Goal: Contribute content: Contribute content

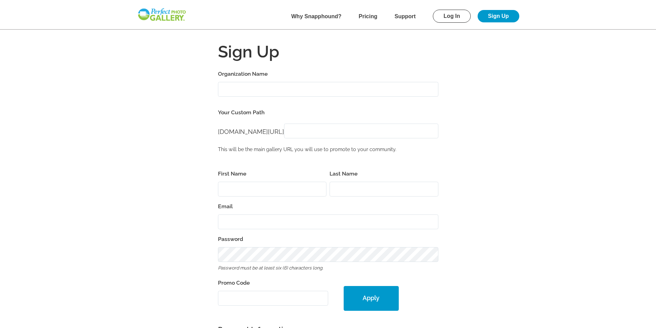
scroll to position [138, 0]
click at [275, 87] on input "Organization Name" at bounding box center [328, 89] width 220 height 15
type input "Par [US_STATE]"
click at [339, 131] on input "[DOMAIN_NAME][URL]" at bounding box center [361, 131] width 154 height 15
type input "ParHawaiiGolf"
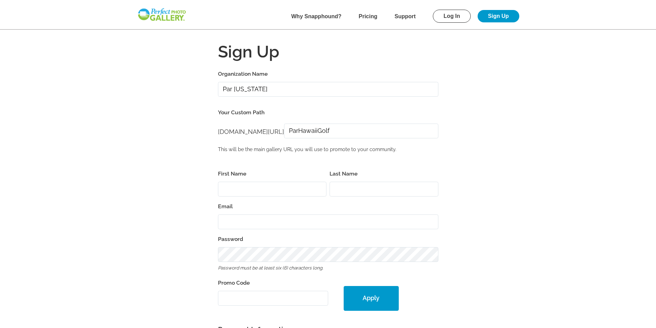
click at [277, 188] on input "First Name" at bounding box center [272, 189] width 109 height 15
type input "Lillie"
type input "Tekie"
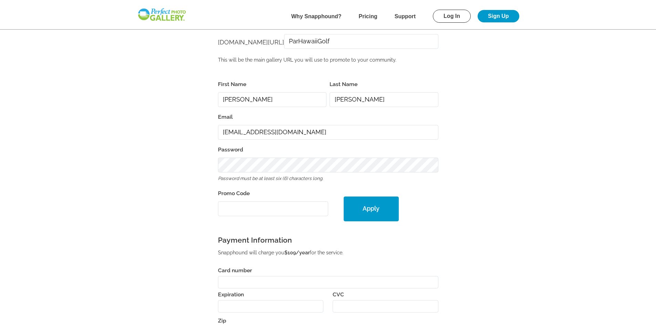
scroll to position [103, 0]
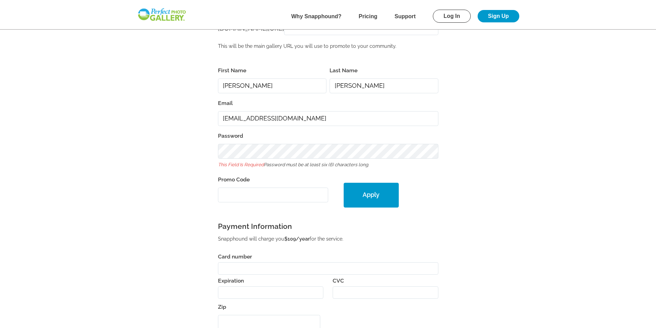
drag, startPoint x: 239, startPoint y: 117, endPoint x: 215, endPoint y: 118, distance: 24.1
click at [215, 118] on form "Organization Name Par Hawaii Your Custom Path perfectgolf.snapphound.com/ perfe…" at bounding box center [328, 179] width 441 height 427
type input "TFALLIS@parpacific.com"
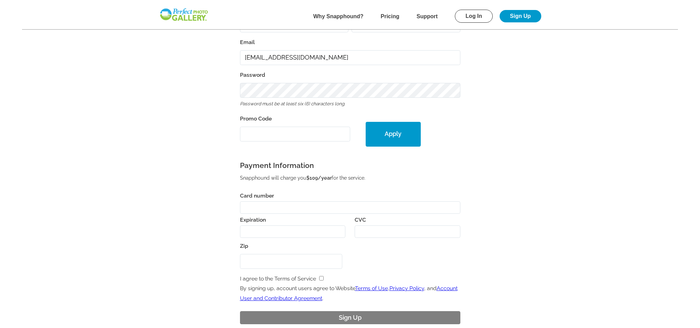
scroll to position [172, 0]
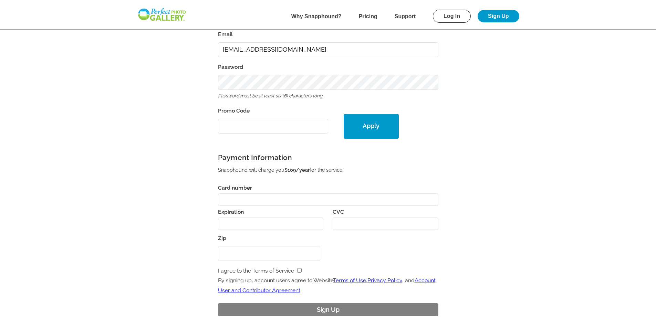
click at [273, 195] on div at bounding box center [328, 200] width 220 height 13
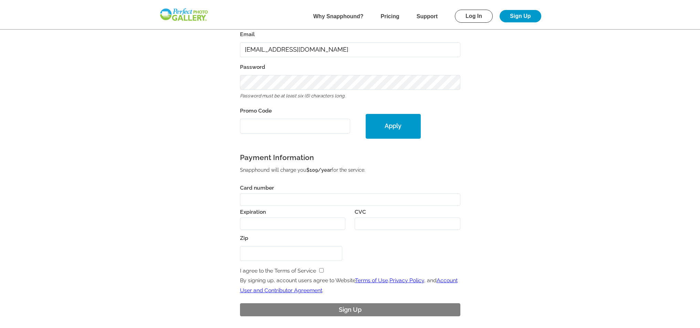
click at [259, 252] on input "Zip" at bounding box center [291, 253] width 103 height 15
type input "96734"
click at [320, 269] on input "checkbox" at bounding box center [321, 270] width 4 height 4
checkbox input "true"
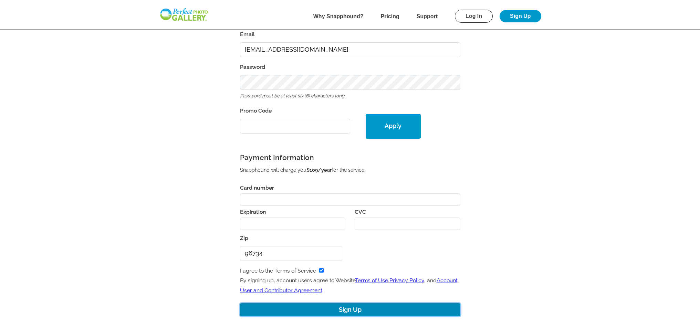
click at [365, 310] on button "Sign Up" at bounding box center [350, 309] width 220 height 13
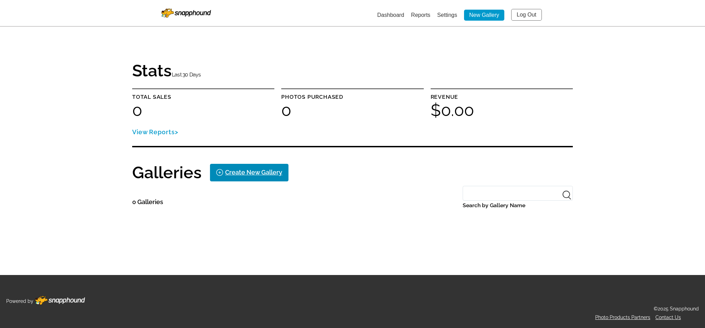
click at [243, 176] on div "Create New Gallery" at bounding box center [253, 172] width 57 height 11
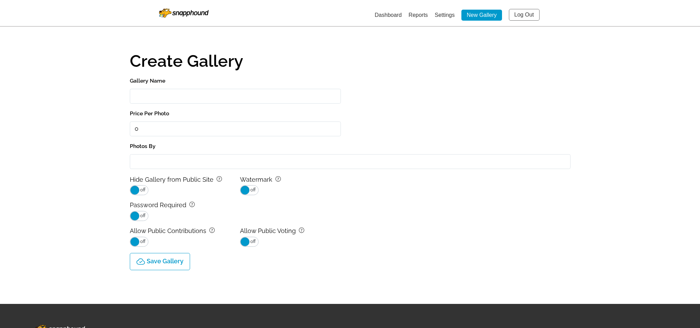
click at [230, 94] on input "Gallery Name" at bounding box center [235, 96] width 211 height 15
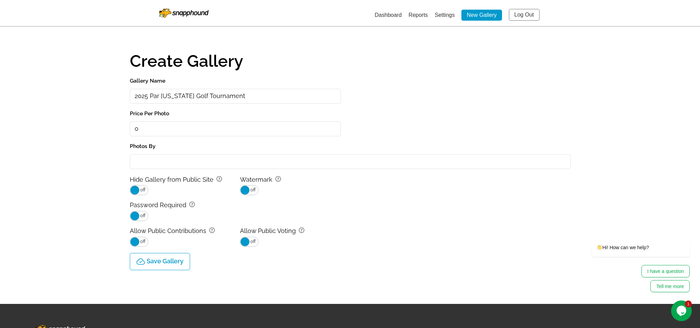
type input "2025 Par [US_STATE] Golf Tournament"
click at [173, 127] on input "text" at bounding box center [235, 129] width 211 height 15
click at [175, 161] on input "Photos By" at bounding box center [350, 161] width 441 height 15
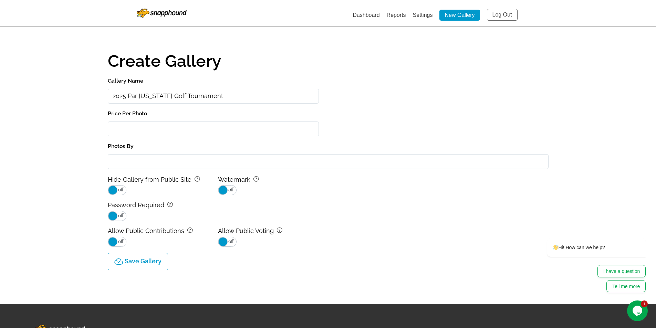
click at [232, 244] on span "off" at bounding box center [231, 241] width 6 height 9
click at [146, 258] on p "Save Gallery" at bounding box center [143, 261] width 37 height 7
select select "onlyShowInGallery"
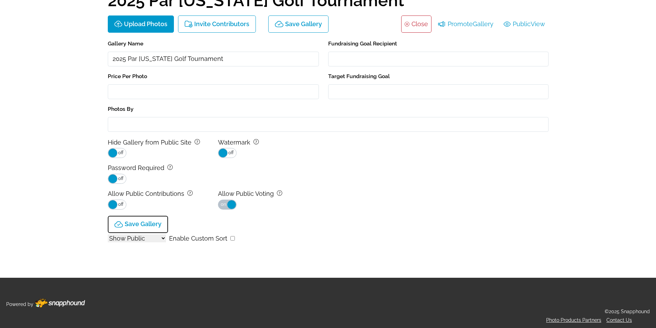
scroll to position [63, 0]
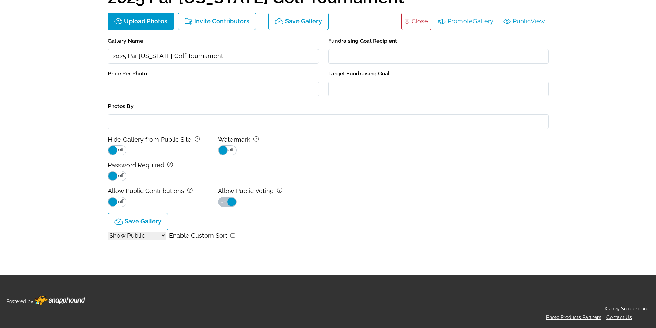
click at [161, 236] on select "Show All Show Public Show Non-Public" at bounding box center [137, 236] width 58 height 8
click at [230, 236] on input "checkbox" at bounding box center [232, 236] width 4 height 4
checkbox input "true"
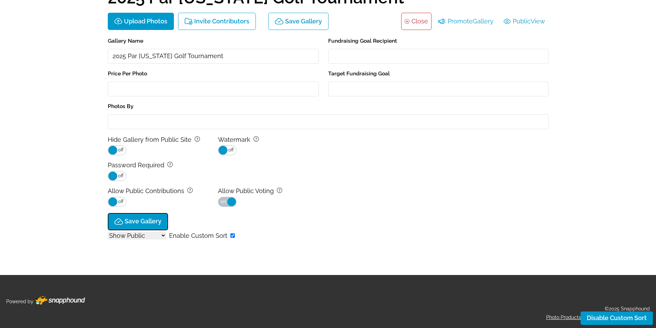
click at [140, 223] on p "Save Gallery" at bounding box center [143, 221] width 37 height 7
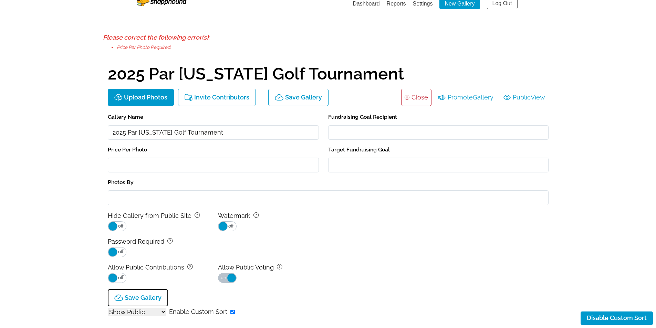
scroll to position [0, 0]
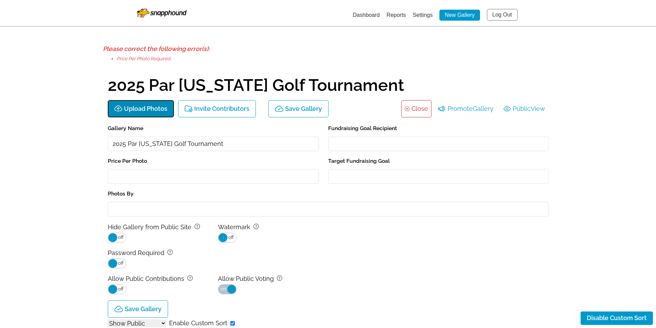
click at [142, 111] on p "Upload Photos" at bounding box center [145, 108] width 43 height 7
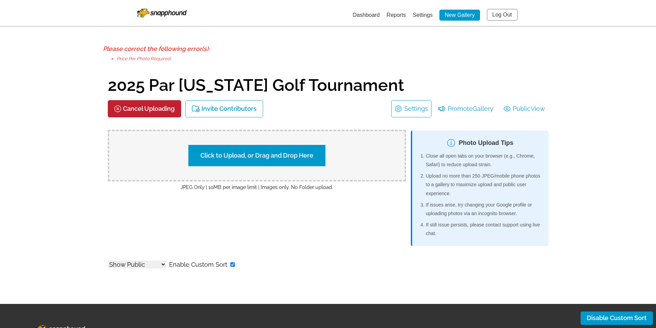
click at [266, 154] on label "Click to Upload, or Drag and Drop Here" at bounding box center [256, 155] width 137 height 21
click at [313, 154] on input "Click to Upload, or Drag and Drop Here" at bounding box center [377, 154] width 129 height 9
type input "C:\fakepath\consilliophotography_par-hawaii-080825-7th-annual-charity-golf-4x6-…"
click at [244, 152] on label "Click to Upload, or Drag and Drop Here" at bounding box center [256, 155] width 137 height 21
click at [313, 152] on input "Click to Upload, or Drag and Drop Here" at bounding box center [377, 154] width 129 height 9
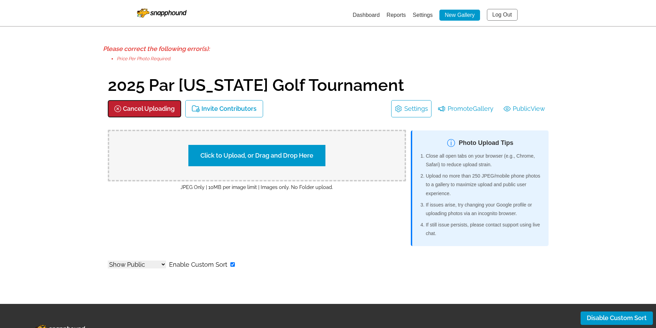
click at [131, 107] on p "Cancel Uploading" at bounding box center [149, 108] width 52 height 7
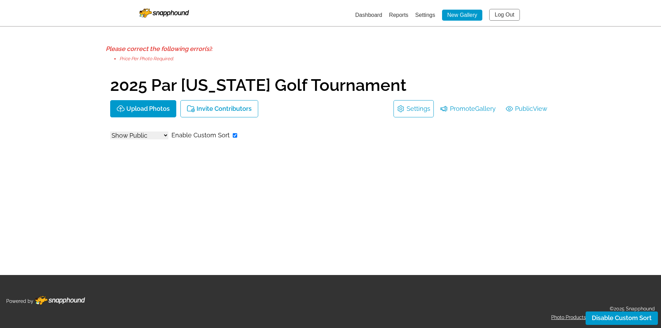
click at [407, 105] on link "Settings" at bounding box center [419, 108] width 24 height 11
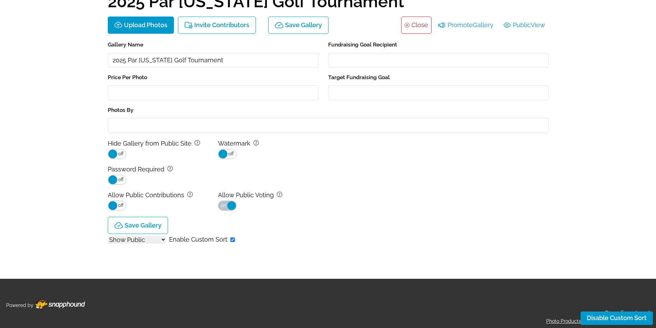
scroll to position [87, 0]
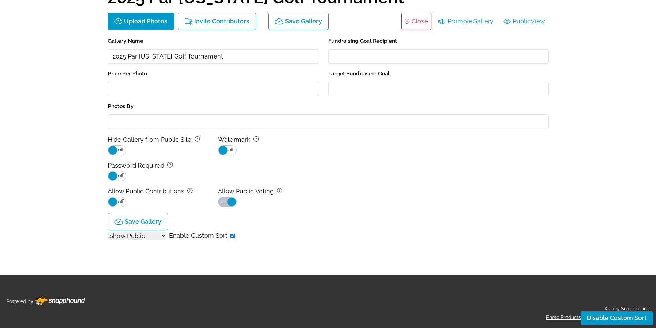
click at [127, 93] on input "text" at bounding box center [213, 89] width 211 height 15
click at [148, 225] on p "Save Gallery" at bounding box center [143, 221] width 37 height 7
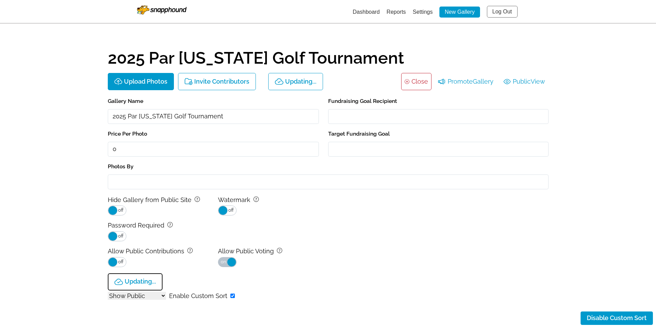
scroll to position [0, 0]
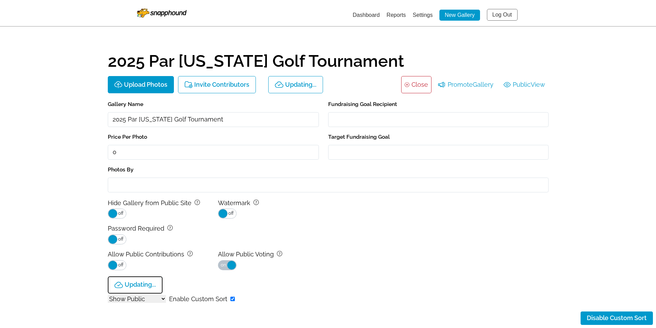
type input "$0"
click at [150, 84] on p "Upload Photos" at bounding box center [145, 84] width 43 height 7
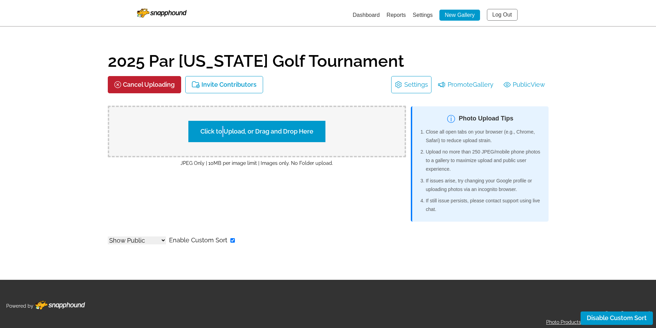
click at [223, 125] on label "Click to Upload, or Drag and Drop Here" at bounding box center [256, 131] width 137 height 21
click at [259, 128] on label "Click to Upload, or Drag and Drop Here" at bounding box center [256, 131] width 137 height 21
click at [313, 128] on input "Click to Upload, or Drag and Drop Here" at bounding box center [377, 130] width 129 height 9
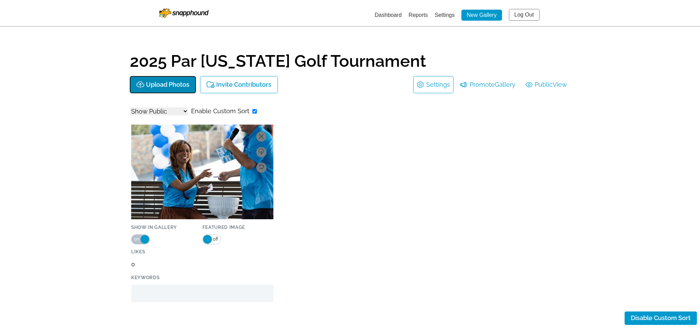
click at [154, 82] on p "Upload Photos" at bounding box center [167, 84] width 43 height 7
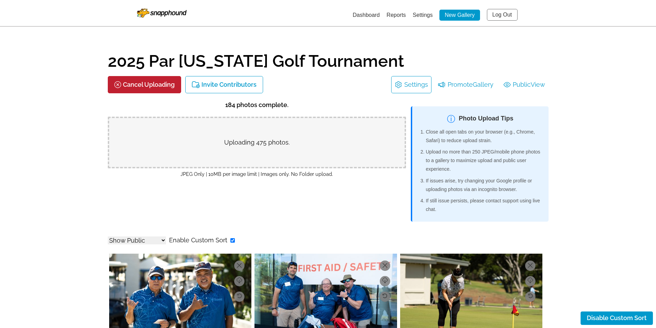
select select "onlyShowInGallery"
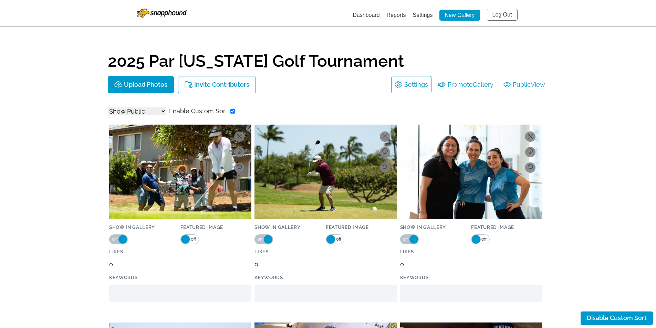
select select "onlyShowInGallery"
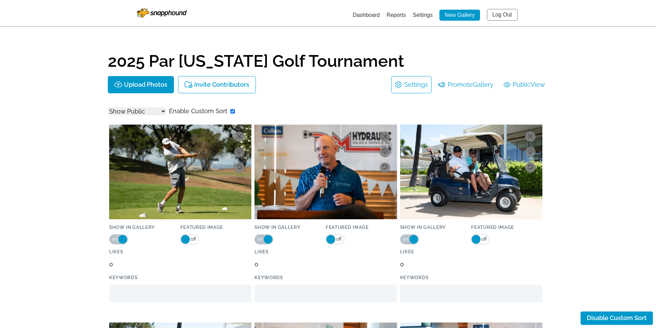
select select "onlyShowInGallery"
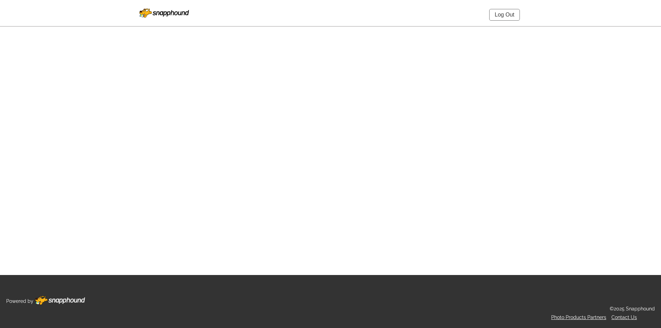
select select "onlyShowInGallery"
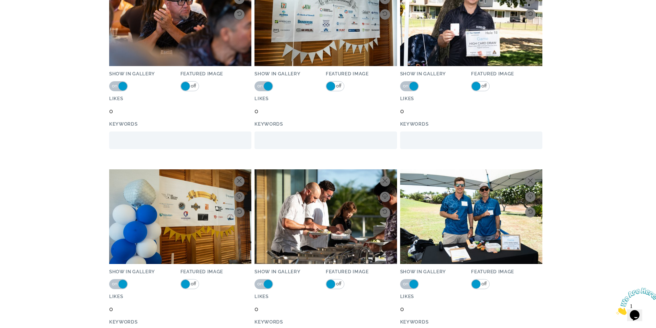
scroll to position [1550, 0]
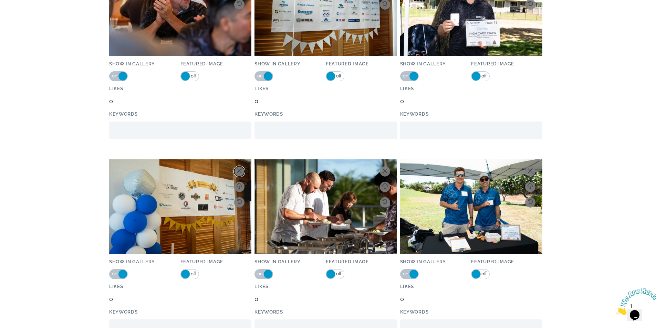
click at [238, 170] on icon at bounding box center [239, 170] width 5 height 5
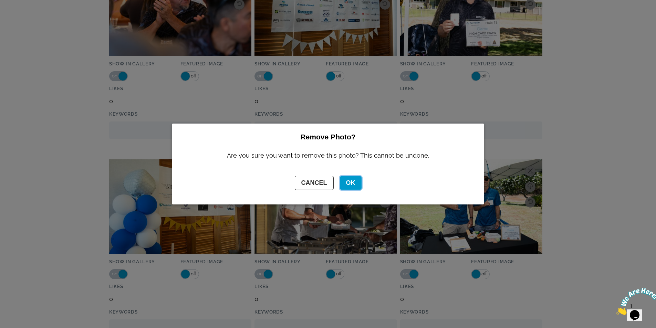
click at [347, 183] on button "OK" at bounding box center [351, 182] width 22 height 13
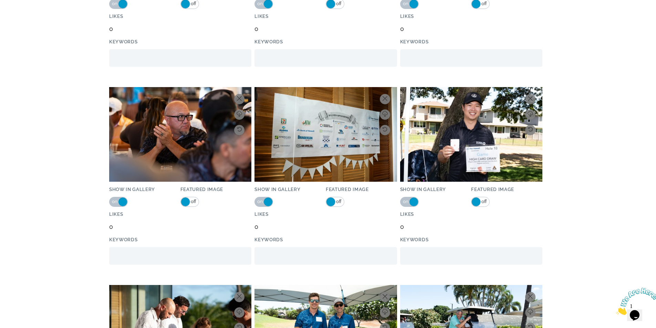
scroll to position [1412, 0]
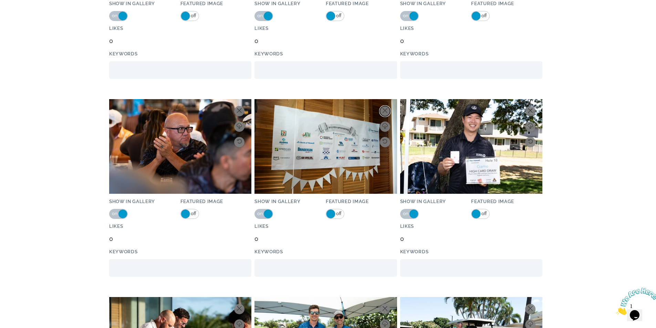
click at [387, 106] on button at bounding box center [385, 111] width 10 height 10
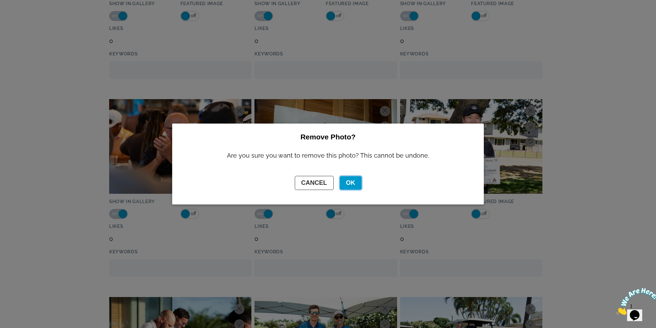
click at [357, 182] on button "OK" at bounding box center [351, 182] width 22 height 13
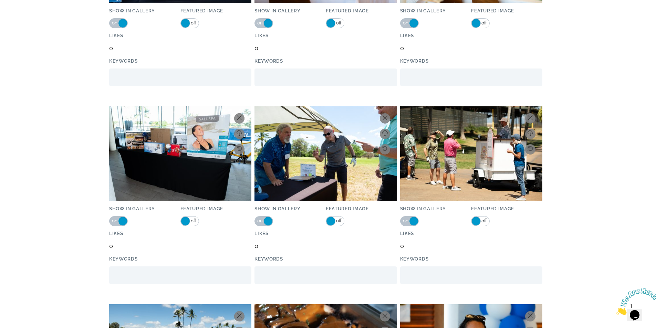
scroll to position [2411, 0]
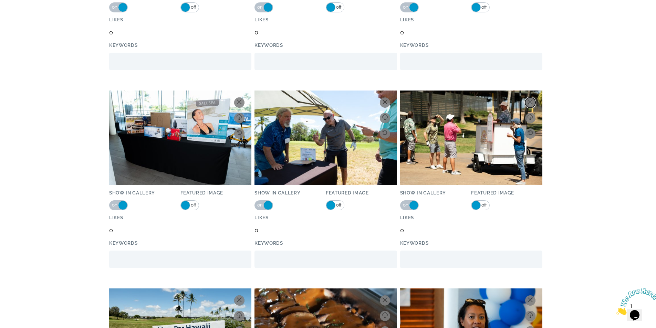
click at [533, 106] on button at bounding box center [530, 102] width 10 height 10
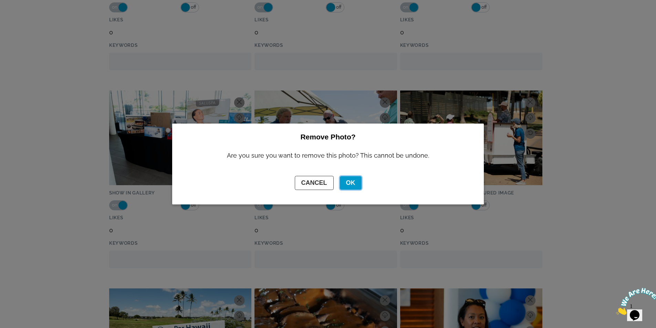
click at [348, 182] on button "OK" at bounding box center [351, 182] width 22 height 13
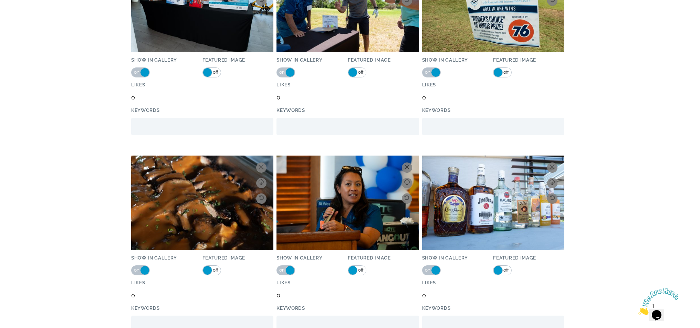
scroll to position [2549, 0]
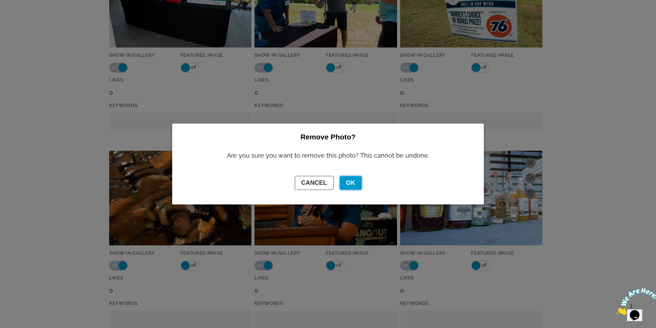
click at [350, 181] on button "OK" at bounding box center [351, 182] width 22 height 13
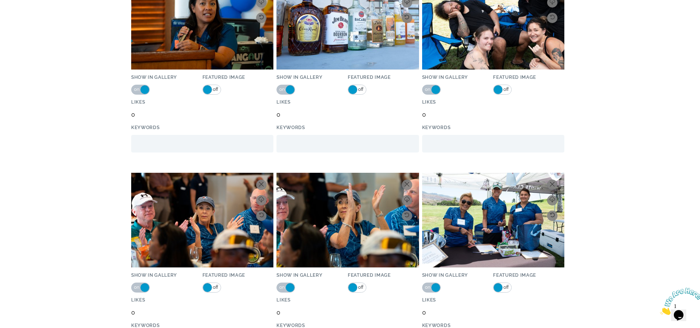
scroll to position [2756, 0]
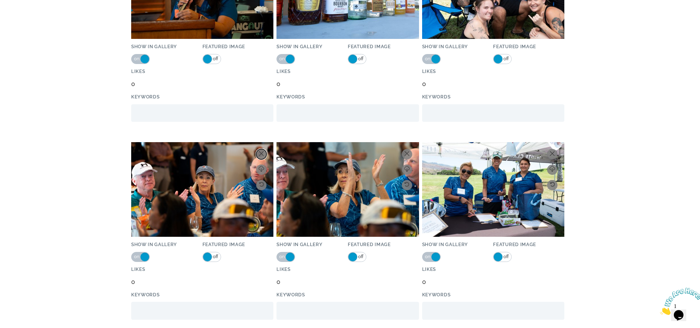
click at [262, 155] on icon at bounding box center [261, 153] width 5 height 5
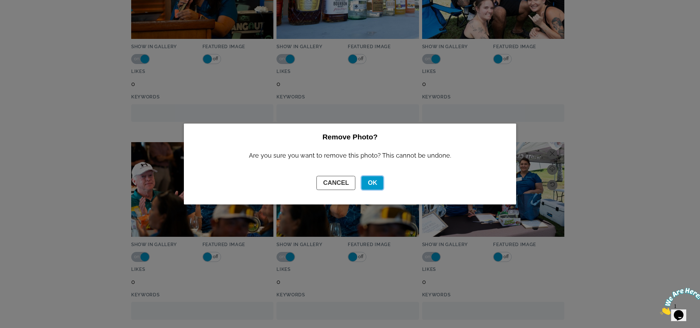
click at [369, 181] on button "OK" at bounding box center [373, 182] width 22 height 13
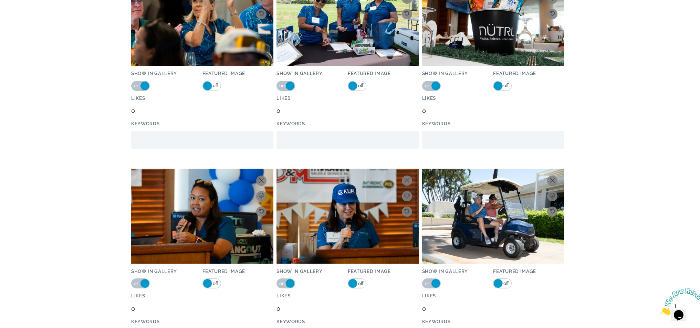
scroll to position [2928, 0]
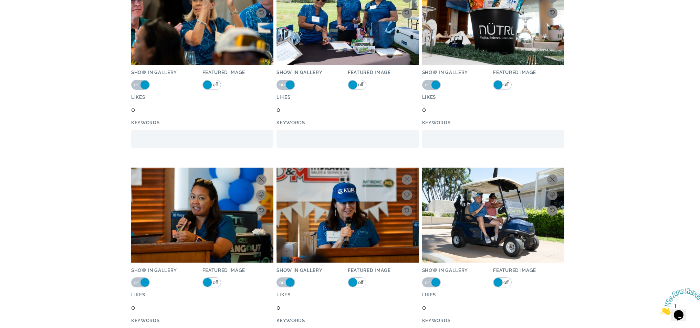
click at [256, 176] on img at bounding box center [202, 215] width 142 height 95
click at [261, 178] on icon at bounding box center [261, 179] width 5 height 5
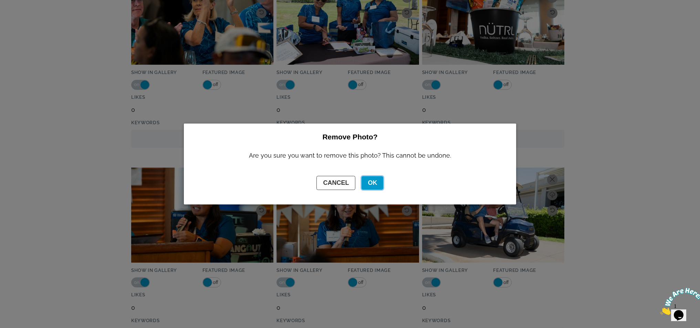
click at [374, 179] on button "OK" at bounding box center [373, 182] width 22 height 13
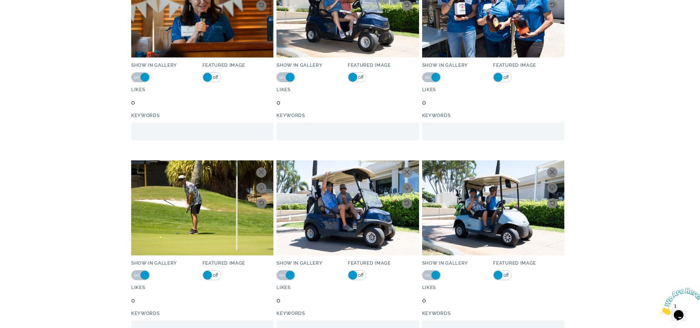
scroll to position [3134, 0]
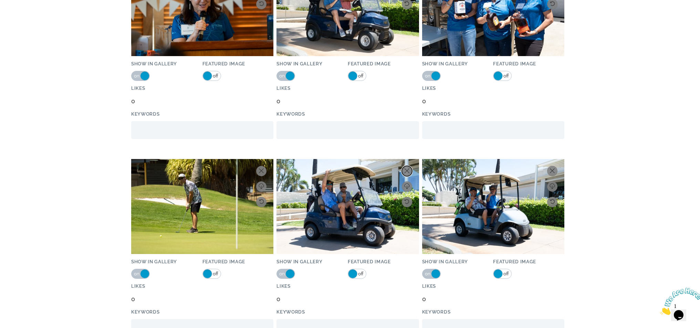
click at [409, 169] on icon at bounding box center [407, 170] width 5 height 5
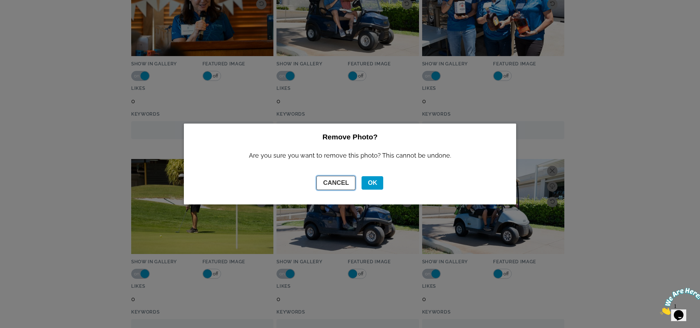
click at [334, 184] on button "CANCEL" at bounding box center [336, 183] width 39 height 14
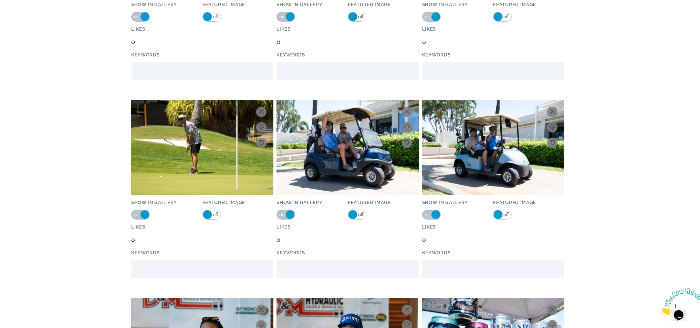
scroll to position [3272, 0]
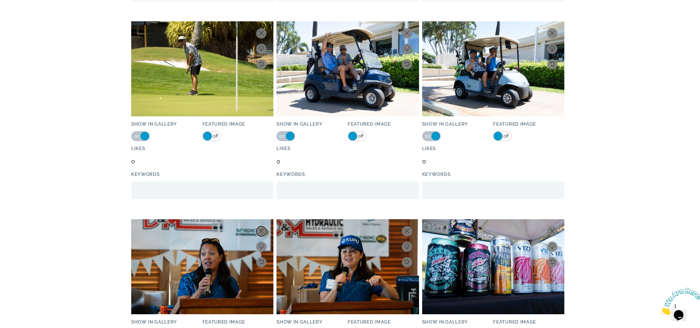
click at [260, 229] on icon at bounding box center [261, 231] width 5 height 5
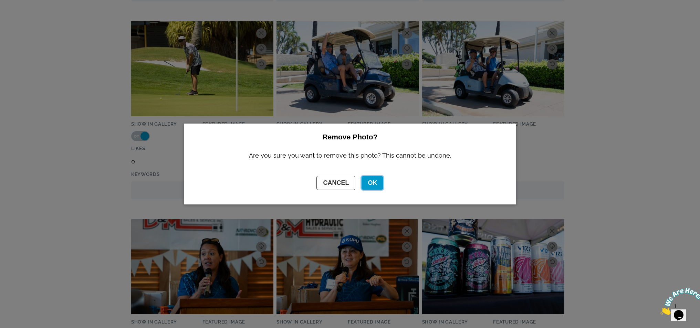
click at [363, 183] on button "OK" at bounding box center [373, 182] width 22 height 13
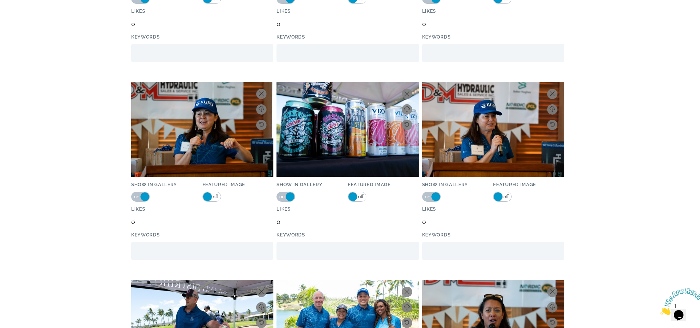
scroll to position [3410, 0]
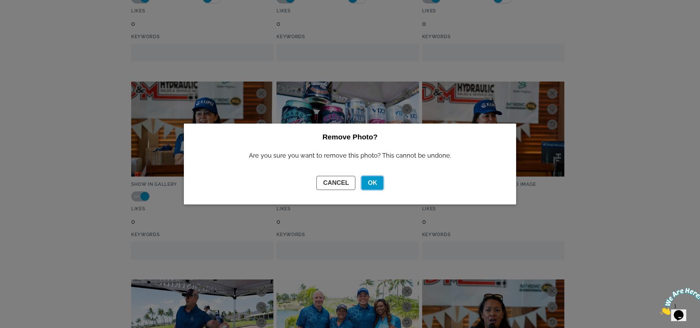
click at [370, 183] on button "OK" at bounding box center [373, 182] width 22 height 13
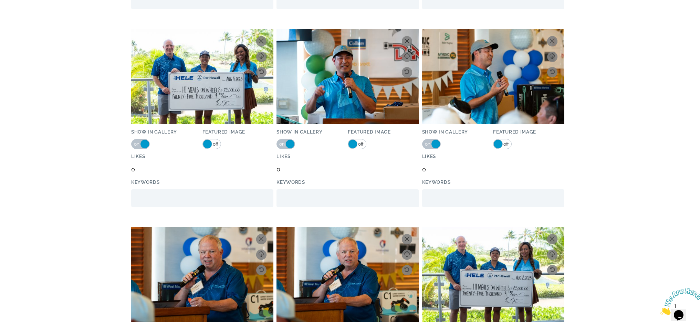
scroll to position [3961, 0]
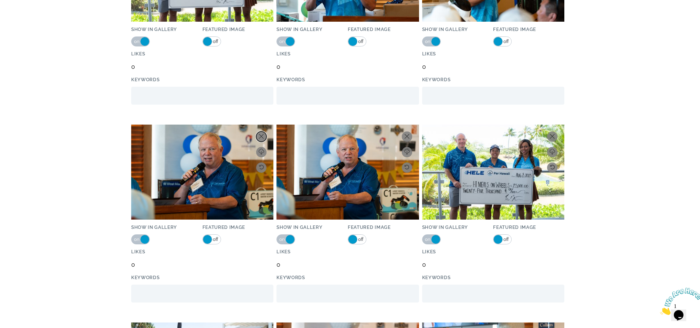
click at [258, 135] on button at bounding box center [261, 137] width 10 height 10
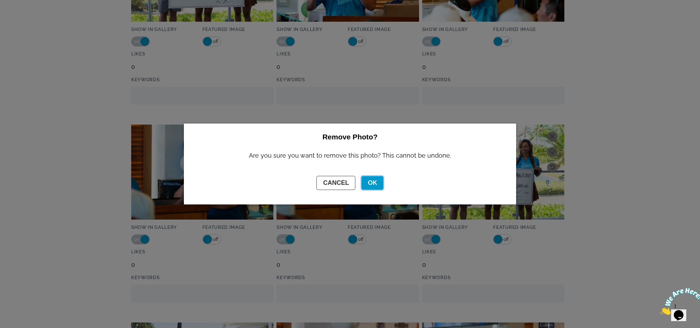
click at [371, 182] on button "OK" at bounding box center [373, 182] width 22 height 13
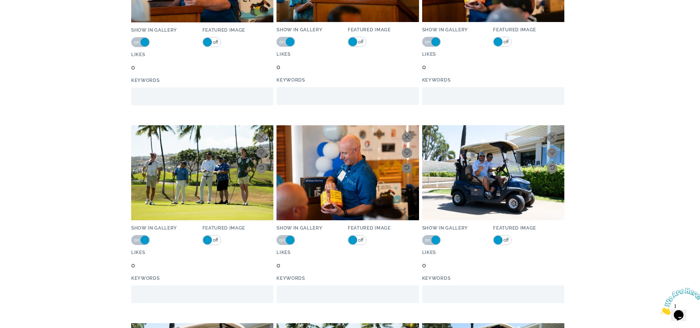
scroll to position [4374, 0]
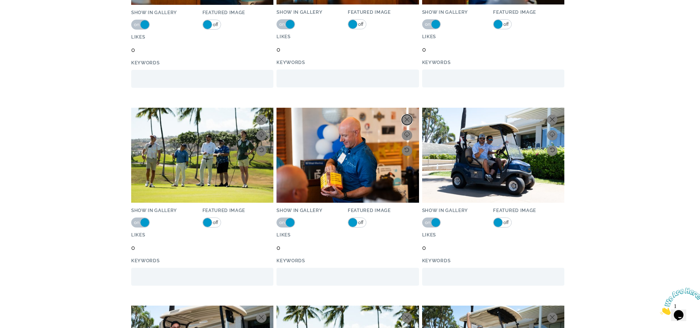
click at [406, 121] on icon at bounding box center [407, 119] width 5 height 5
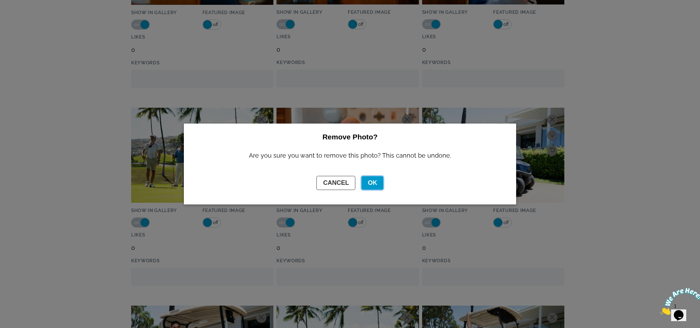
click at [370, 183] on button "OK" at bounding box center [373, 182] width 22 height 13
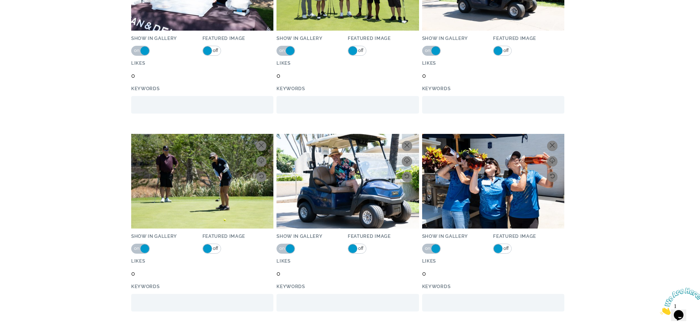
scroll to position [6923, 0]
click at [552, 145] on icon at bounding box center [552, 145] width 5 height 5
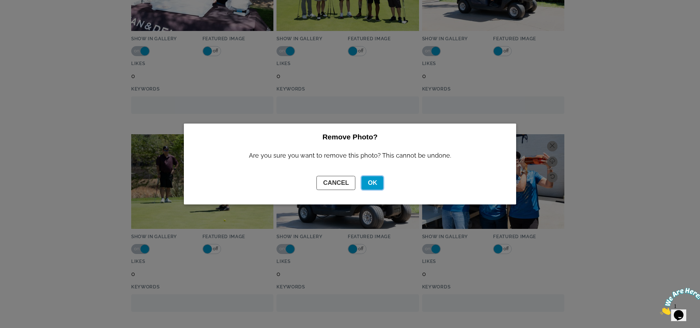
click at [378, 184] on button "OK" at bounding box center [373, 182] width 22 height 13
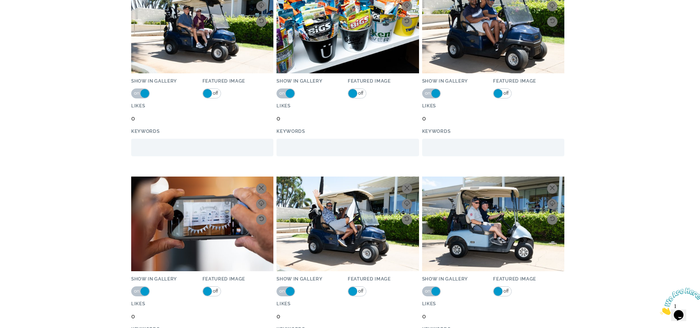
scroll to position [7784, 0]
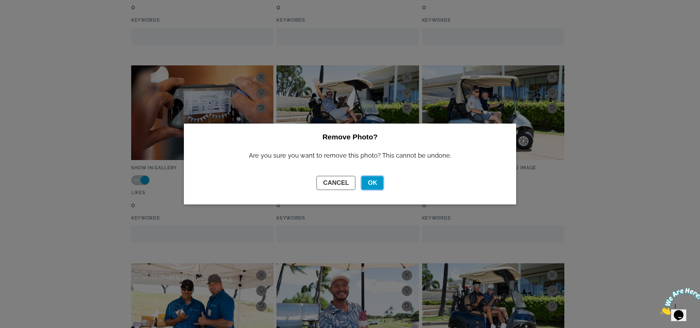
click at [369, 183] on button "OK" at bounding box center [373, 182] width 22 height 13
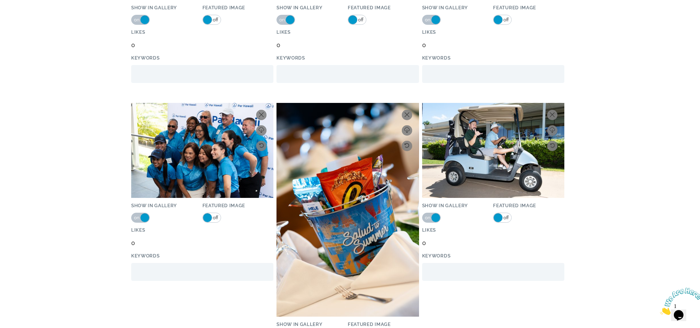
scroll to position [9748, 0]
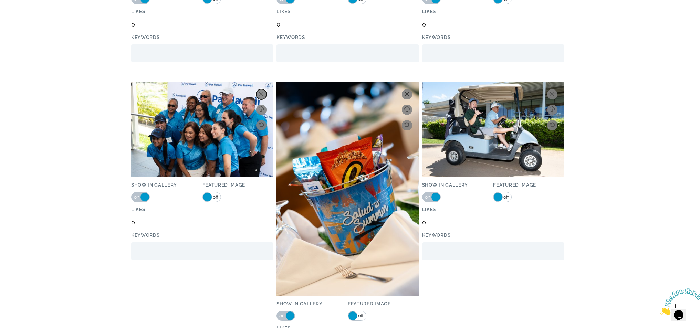
click at [261, 93] on icon at bounding box center [261, 94] width 5 height 5
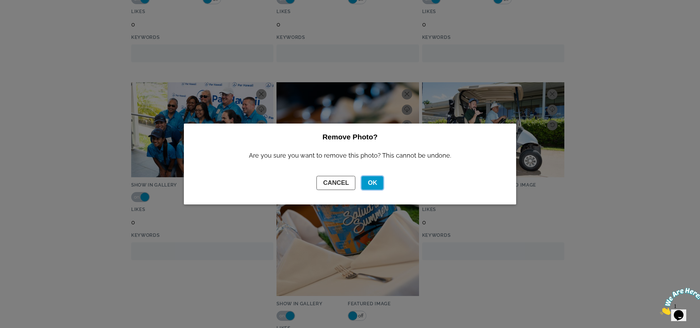
click at [369, 182] on button "OK" at bounding box center [373, 182] width 22 height 13
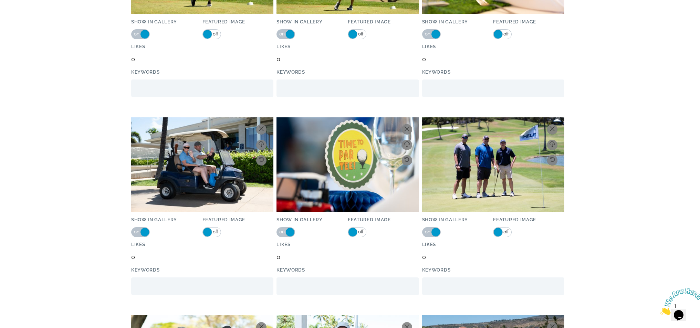
scroll to position [13399, 0]
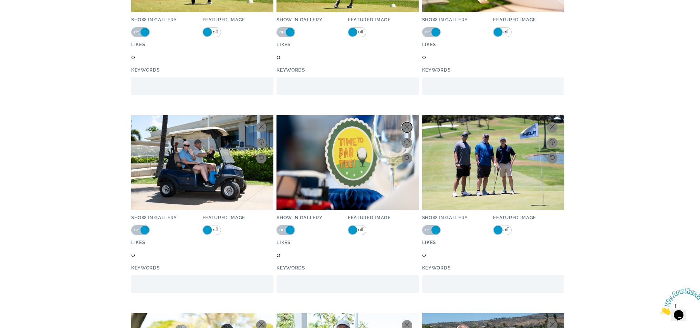
click at [407, 126] on icon at bounding box center [407, 126] width 5 height 5
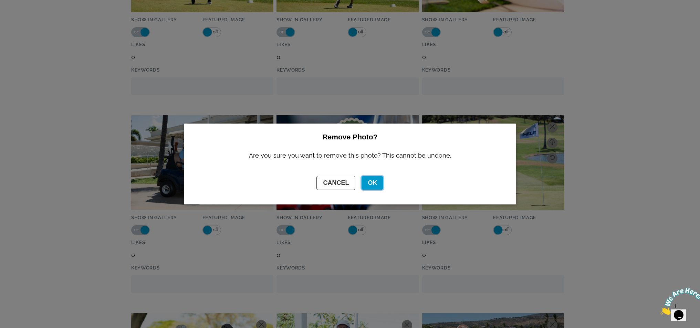
click at [373, 176] on button "OK" at bounding box center [373, 182] width 22 height 13
click at [374, 179] on button "OK" at bounding box center [373, 182] width 22 height 13
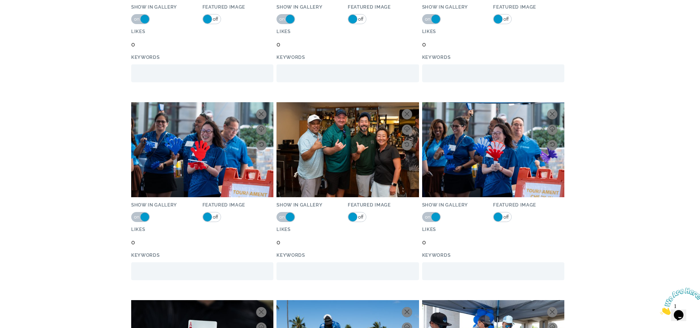
scroll to position [23009, 0]
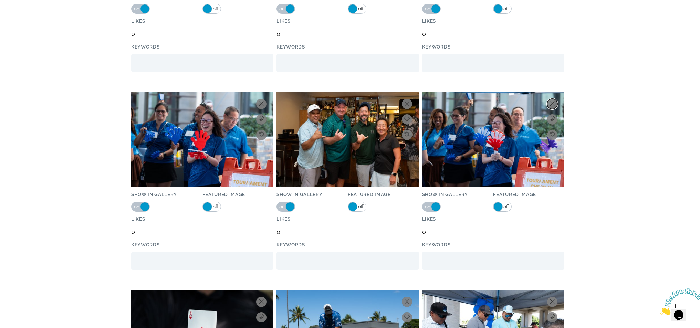
click at [552, 101] on icon at bounding box center [552, 103] width 5 height 5
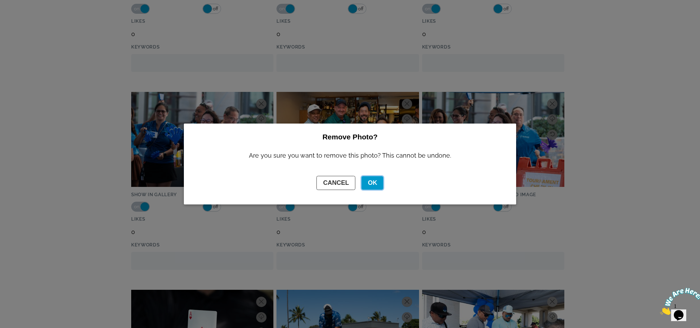
click at [371, 180] on button "OK" at bounding box center [373, 182] width 22 height 13
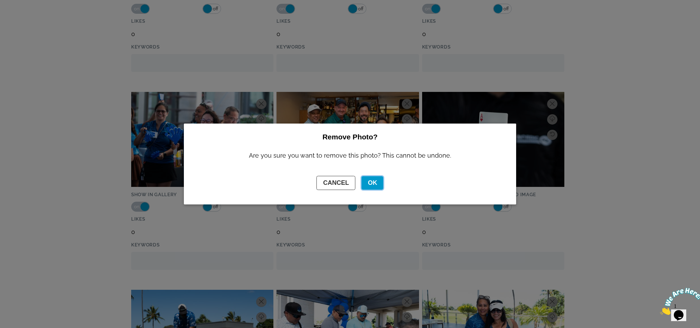
click at [376, 183] on button "OK" at bounding box center [373, 182] width 22 height 13
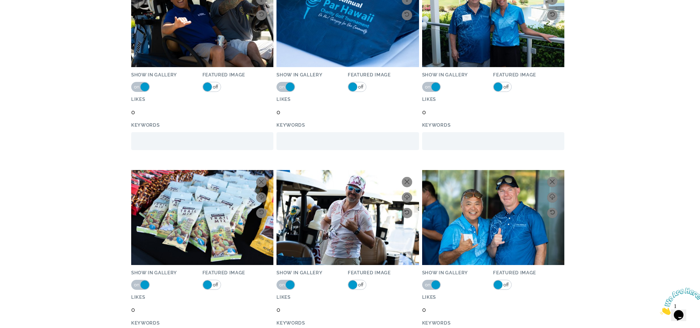
scroll to position [23525, 0]
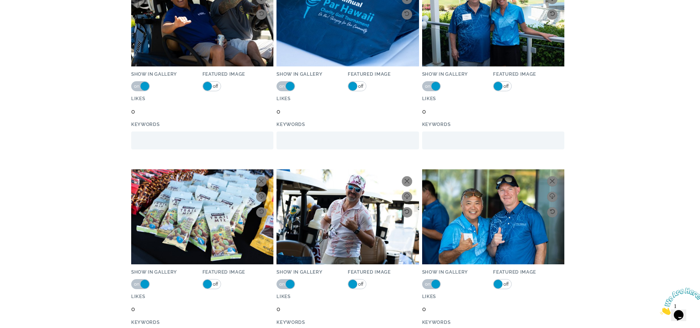
click at [505, 282] on span "off" at bounding box center [506, 284] width 6 height 9
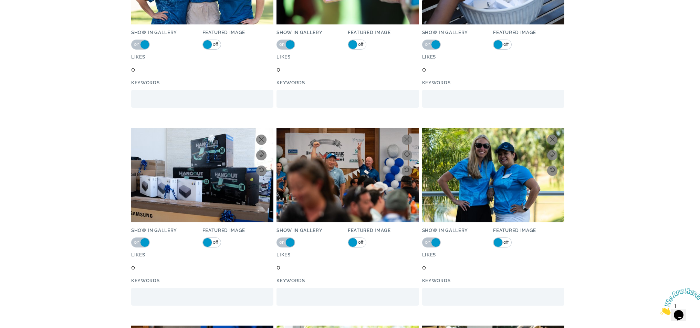
scroll to position [25351, 0]
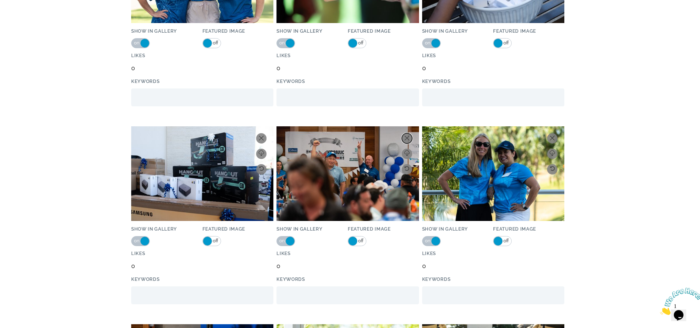
click at [406, 136] on icon at bounding box center [407, 138] width 5 height 5
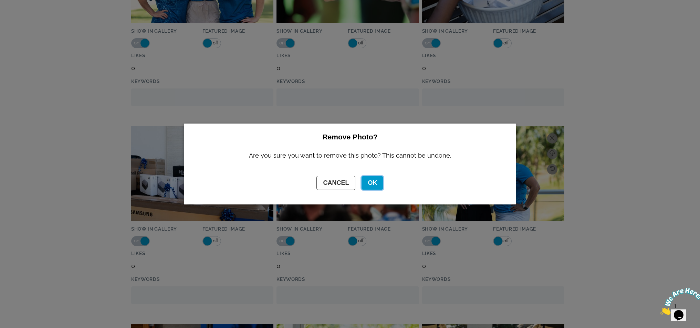
click at [374, 180] on button "OK" at bounding box center [373, 182] width 22 height 13
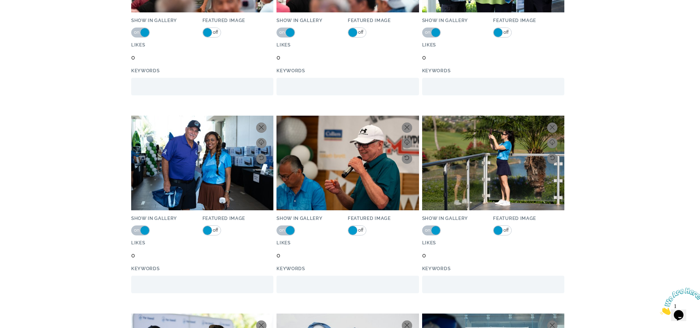
scroll to position [27211, 0]
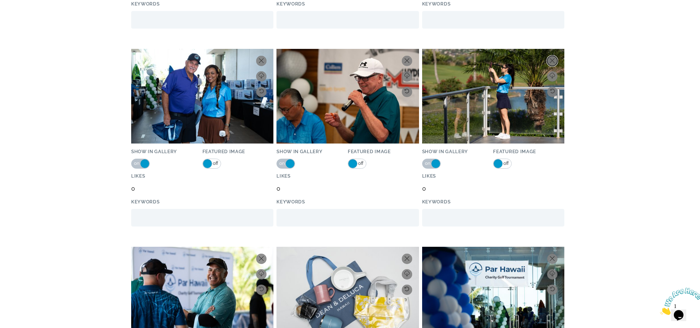
click at [552, 57] on button at bounding box center [552, 61] width 10 height 10
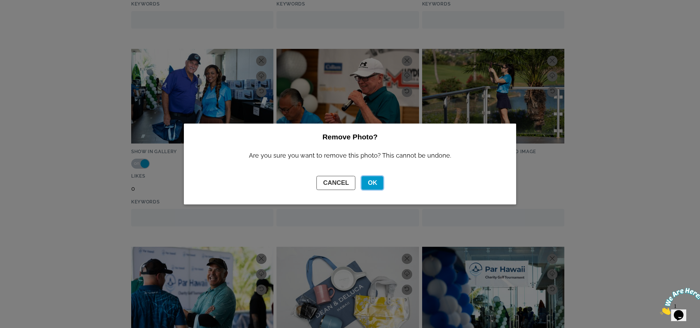
click at [375, 183] on button "OK" at bounding box center [373, 182] width 22 height 13
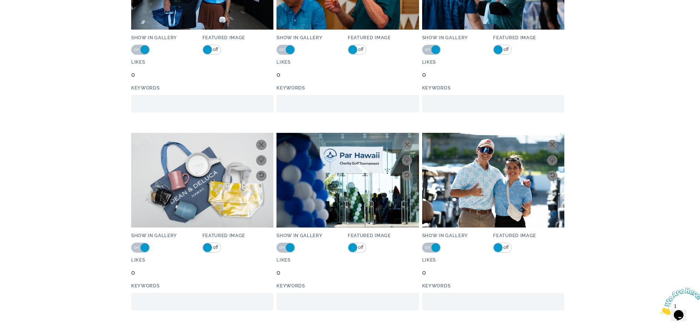
scroll to position [27349, 0]
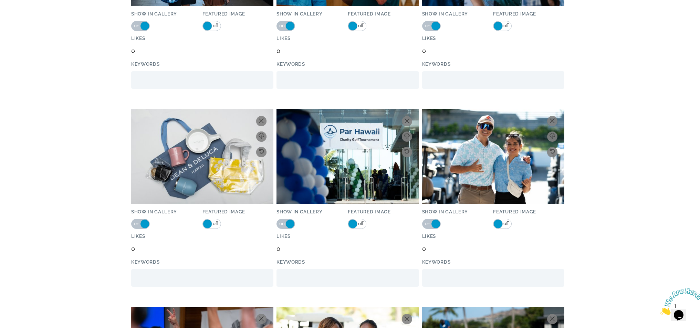
click at [363, 225] on span "off" at bounding box center [361, 223] width 6 height 9
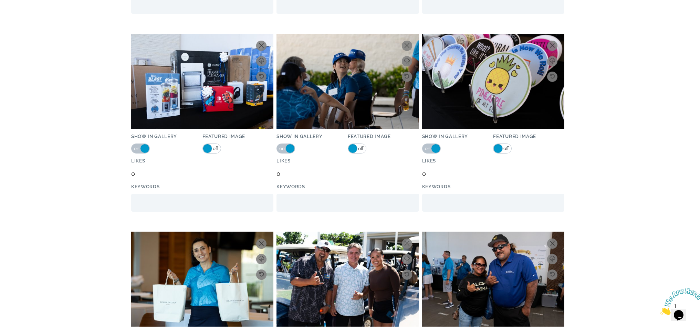
scroll to position [28417, 0]
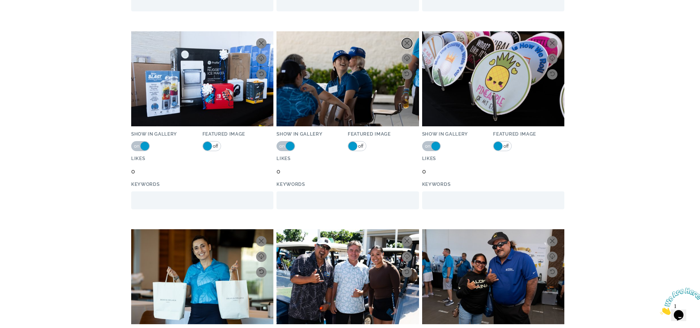
click at [408, 41] on icon at bounding box center [407, 43] width 5 height 5
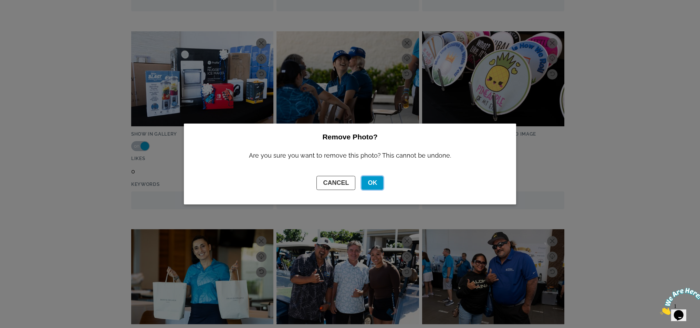
click at [370, 182] on button "OK" at bounding box center [373, 182] width 22 height 13
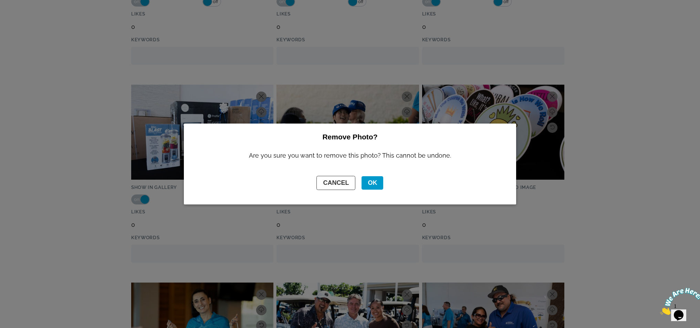
scroll to position [28348, 0]
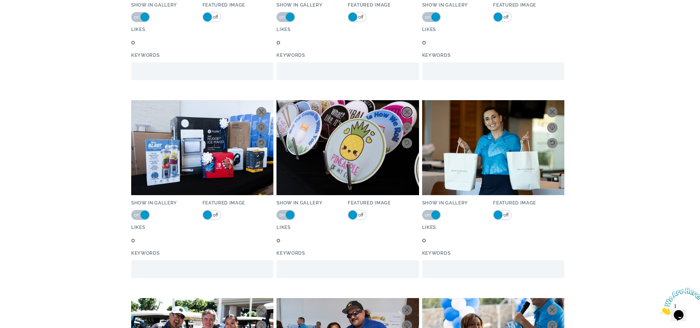
click at [408, 111] on icon at bounding box center [407, 112] width 5 height 5
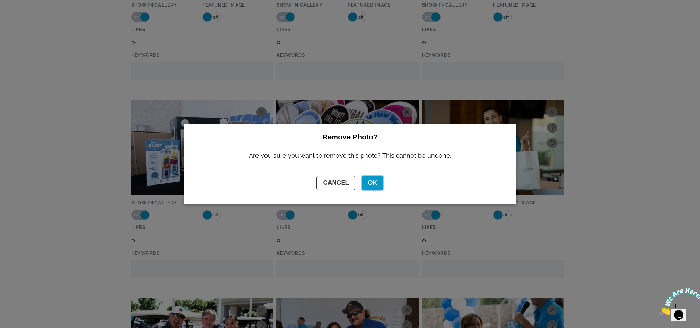
click at [375, 178] on button "OK" at bounding box center [373, 182] width 22 height 13
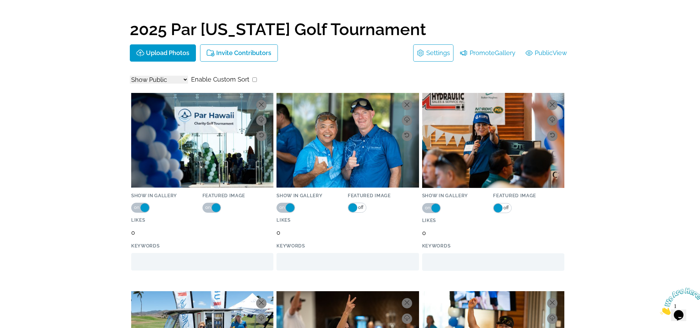
scroll to position [0, 0]
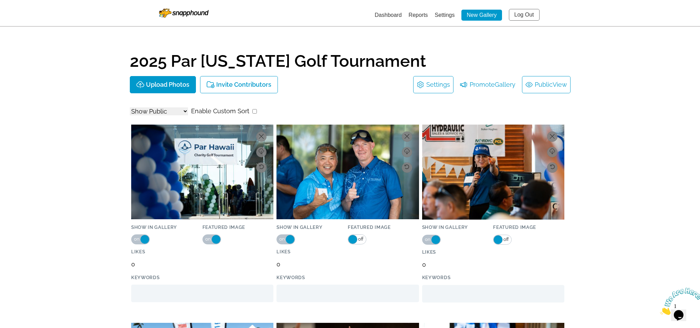
click at [539, 82] on link "Public View" at bounding box center [547, 84] width 42 height 11
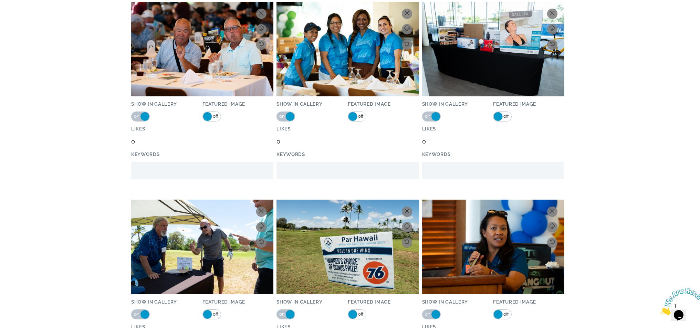
scroll to position [2514, 0]
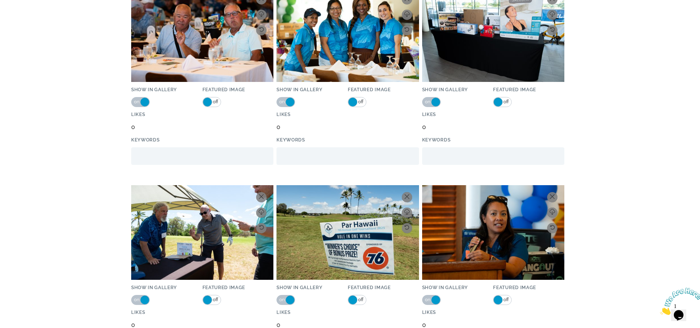
click at [281, 101] on span "on" at bounding box center [282, 101] width 6 height 9
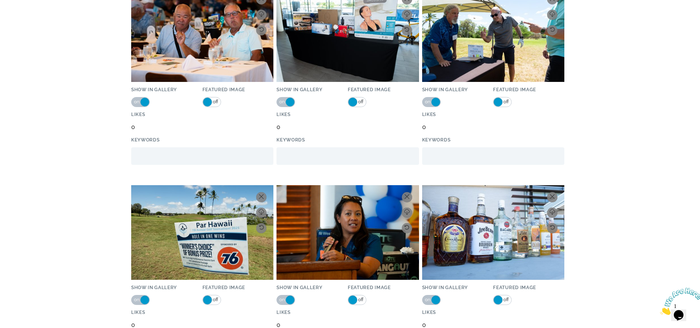
click at [282, 101] on span "on" at bounding box center [282, 101] width 6 height 9
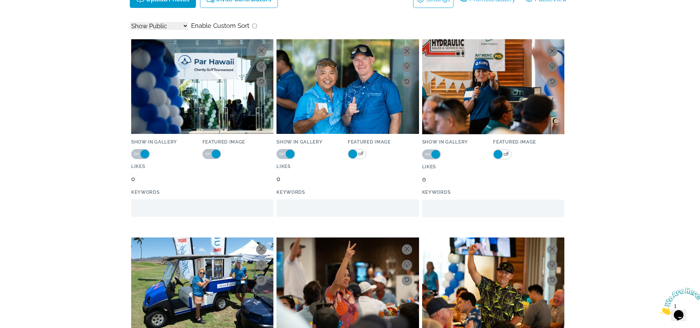
scroll to position [0, 0]
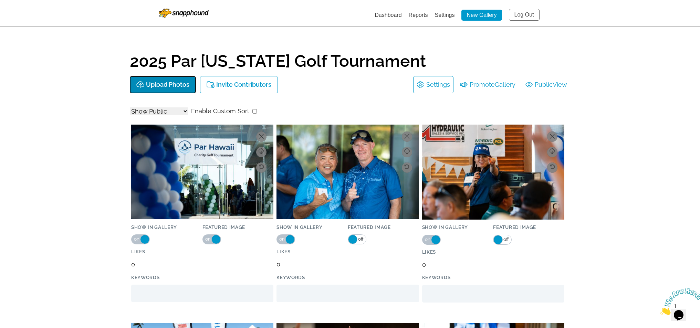
click at [170, 82] on p "Upload Photos" at bounding box center [167, 84] width 43 height 7
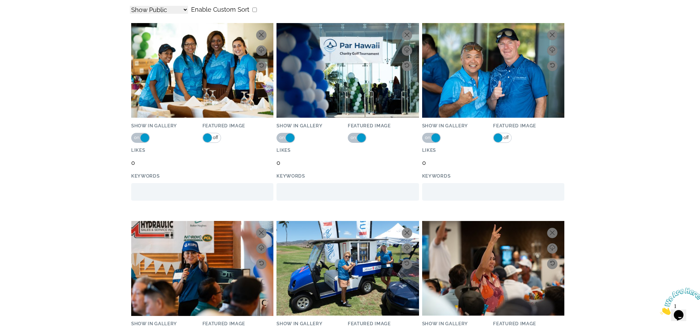
scroll to position [103, 0]
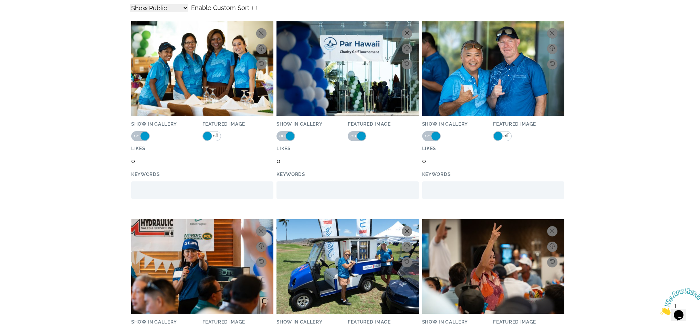
click at [215, 137] on span "off" at bounding box center [215, 136] width 6 height 9
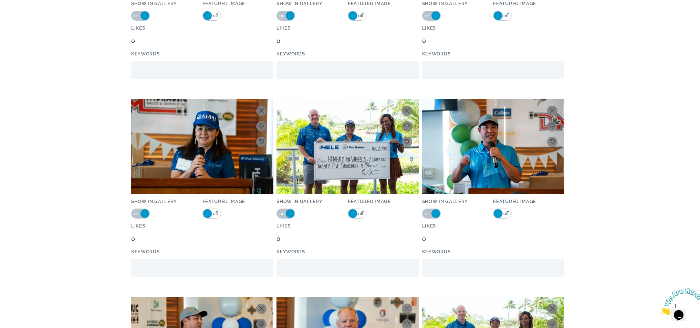
scroll to position [3651, 0]
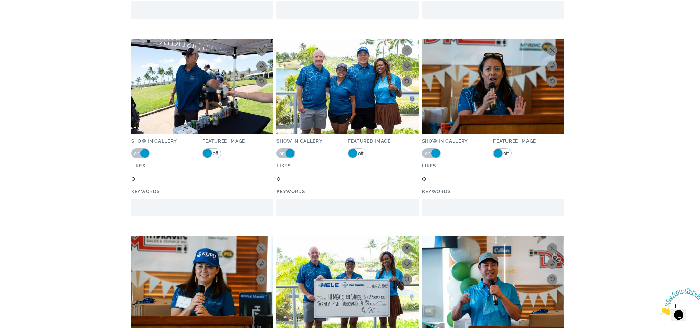
click at [362, 153] on span "off" at bounding box center [361, 153] width 6 height 9
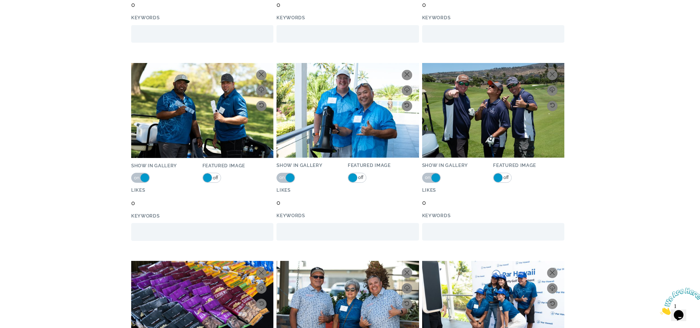
scroll to position [13605, 0]
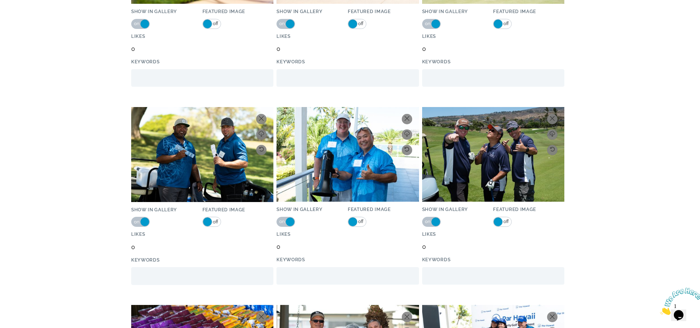
click at [363, 221] on span "off" at bounding box center [361, 221] width 6 height 9
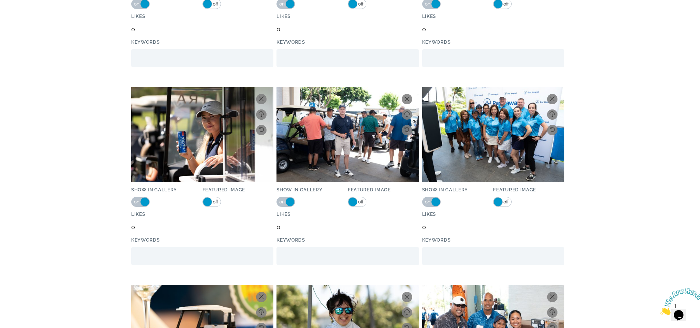
scroll to position [14053, 0]
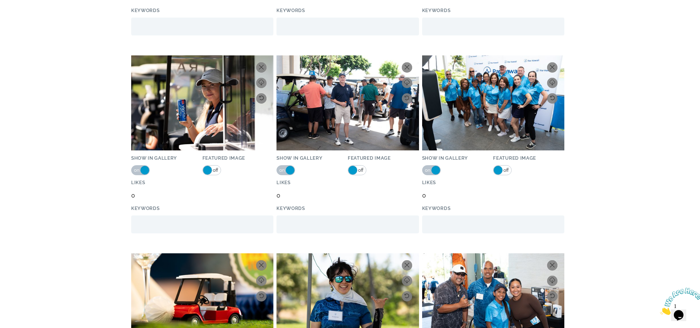
click at [509, 171] on span "off" at bounding box center [506, 170] width 6 height 9
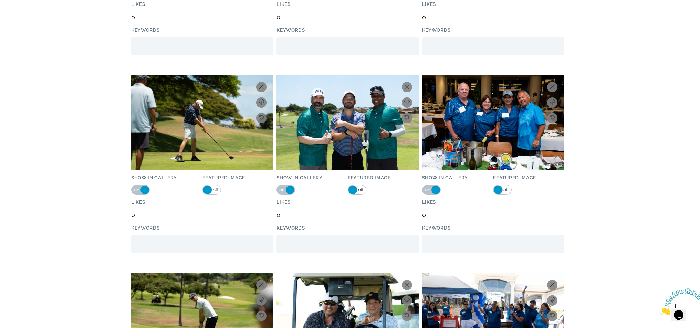
scroll to position [14845, 0]
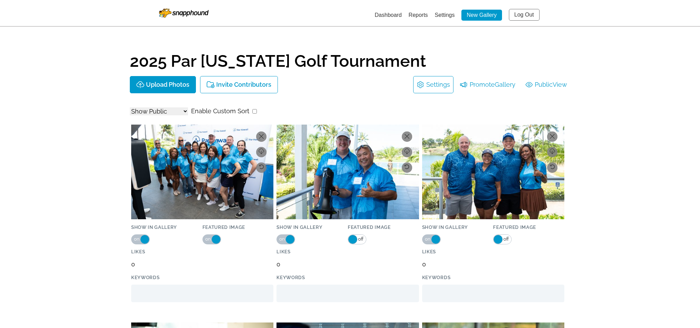
select select "onlyShowInGallery"
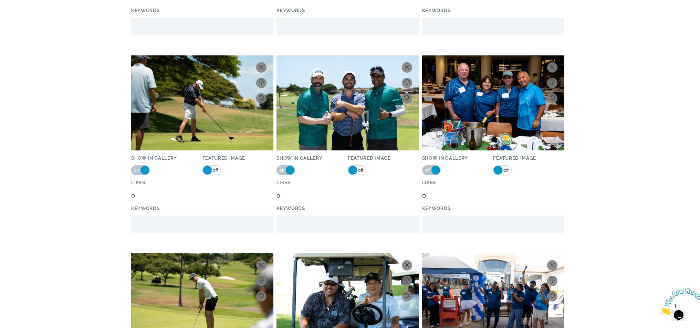
click at [510, 172] on link "on off" at bounding box center [502, 170] width 19 height 10
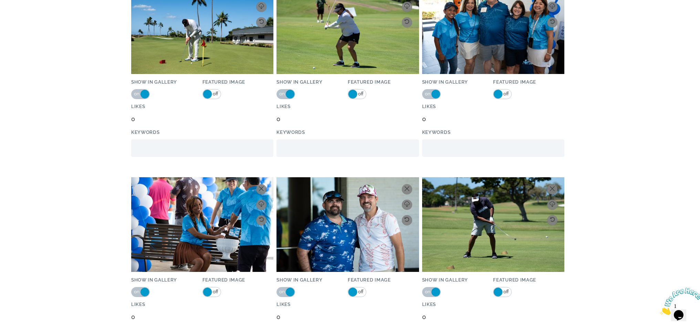
scroll to position [20770, 0]
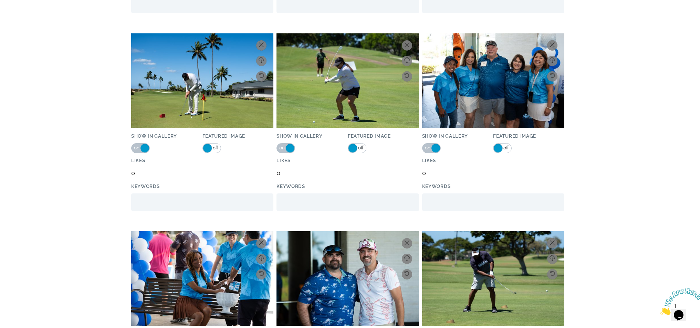
click at [508, 147] on span "off" at bounding box center [506, 148] width 6 height 9
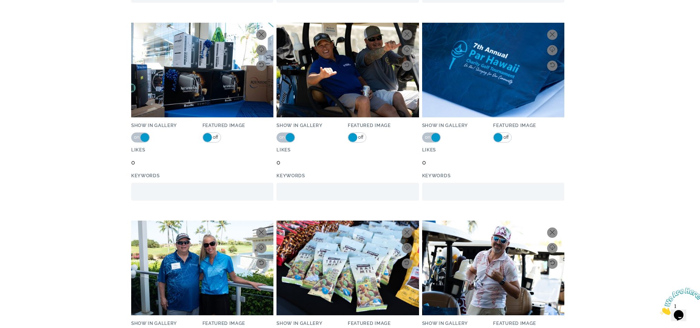
scroll to position [23491, 0]
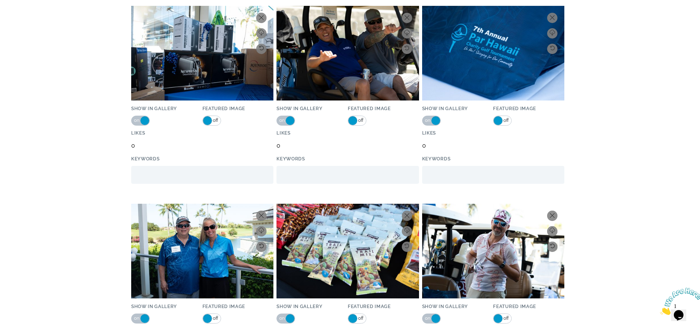
click at [505, 121] on span "off" at bounding box center [506, 120] width 6 height 9
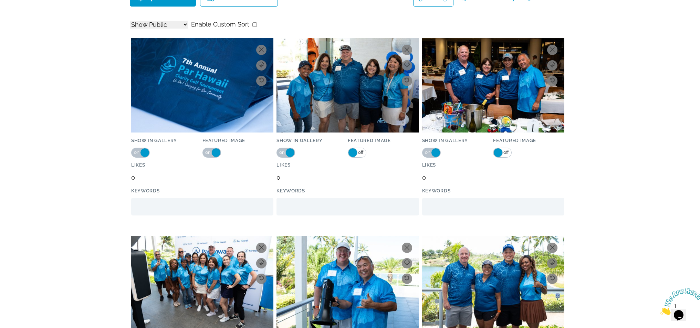
scroll to position [0, 0]
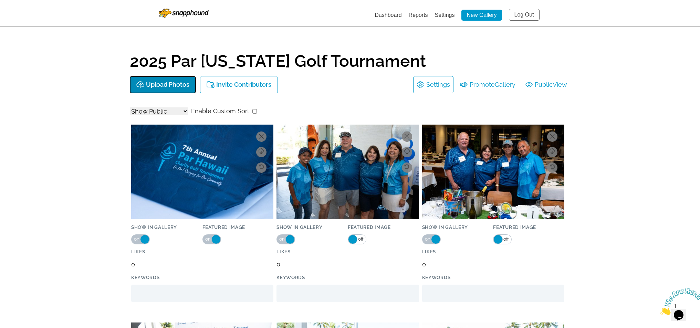
click at [163, 90] on button "Upload Photos" at bounding box center [163, 84] width 66 height 17
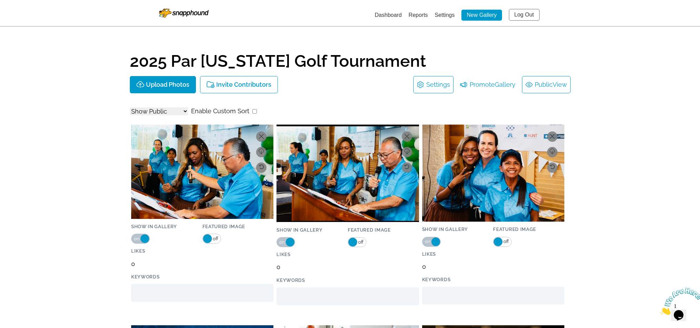
click at [545, 85] on link "Public View" at bounding box center [547, 84] width 42 height 11
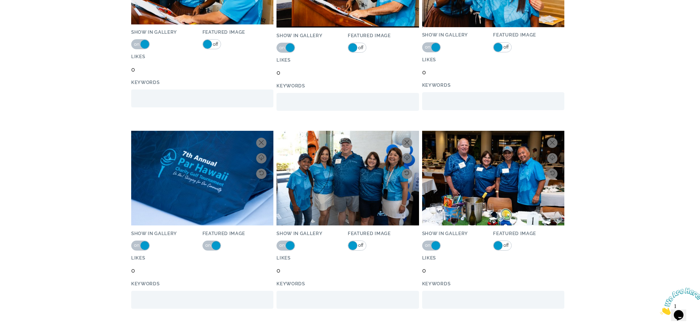
scroll to position [207, 0]
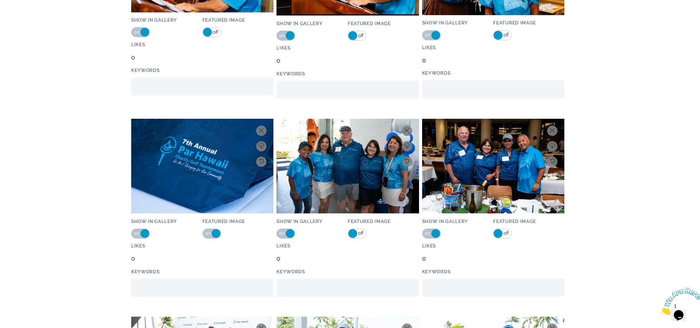
click at [361, 231] on span "off" at bounding box center [361, 233] width 6 height 9
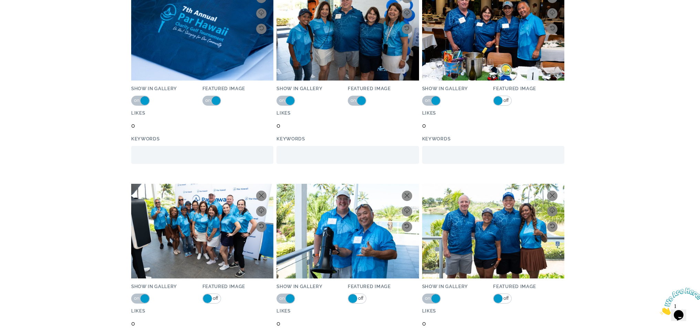
scroll to position [344, 0]
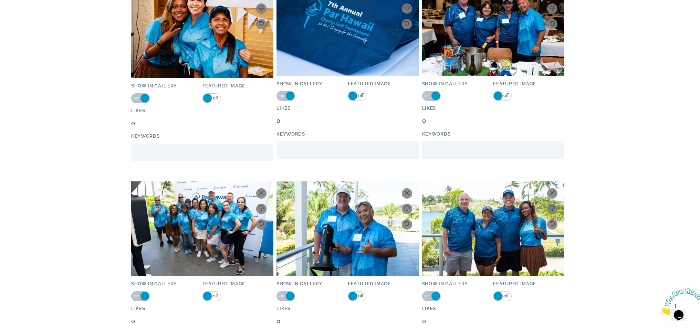
click at [215, 292] on span "off" at bounding box center [215, 296] width 6 height 9
click at [360, 296] on span "off" at bounding box center [361, 296] width 6 height 9
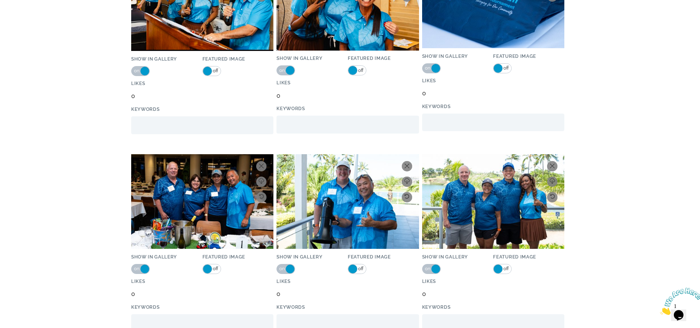
scroll to position [411, 0]
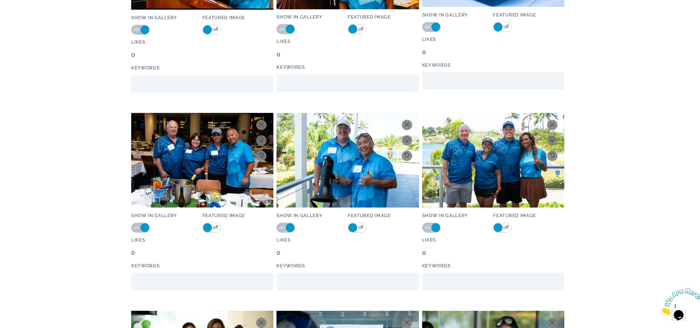
click at [507, 226] on span "off" at bounding box center [506, 227] width 6 height 9
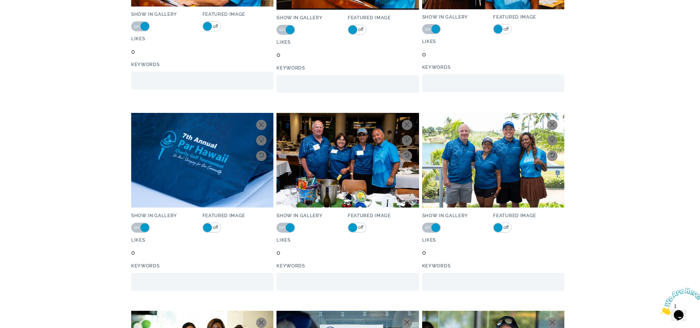
click at [506, 225] on span "off" at bounding box center [506, 227] width 6 height 9
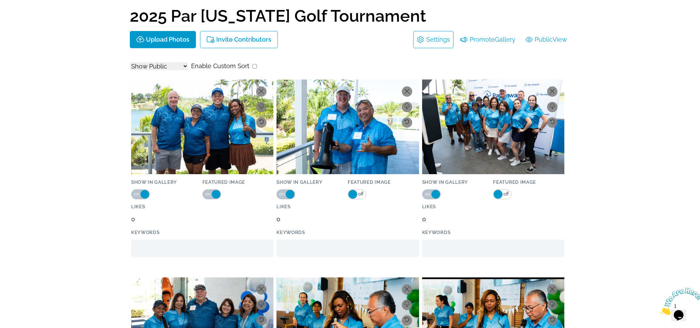
scroll to position [32, 0]
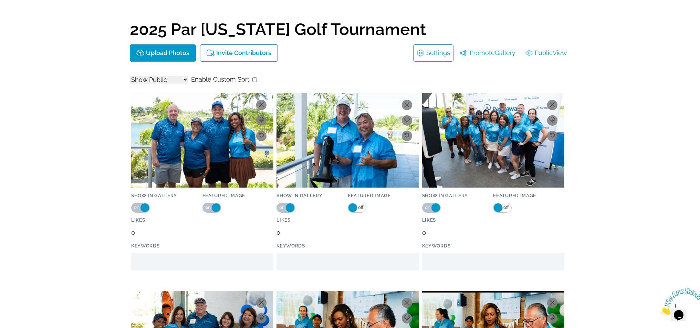
click at [360, 206] on span "off" at bounding box center [361, 207] width 6 height 9
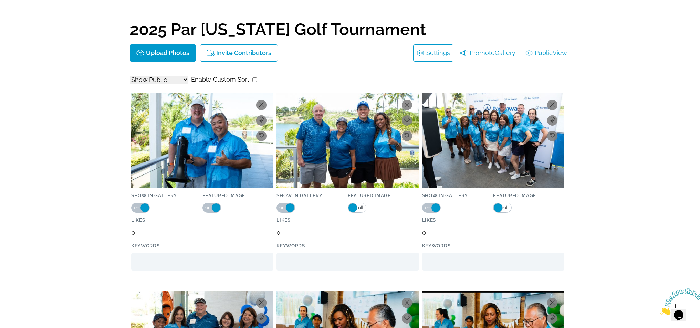
click at [507, 208] on span "off" at bounding box center [506, 207] width 6 height 9
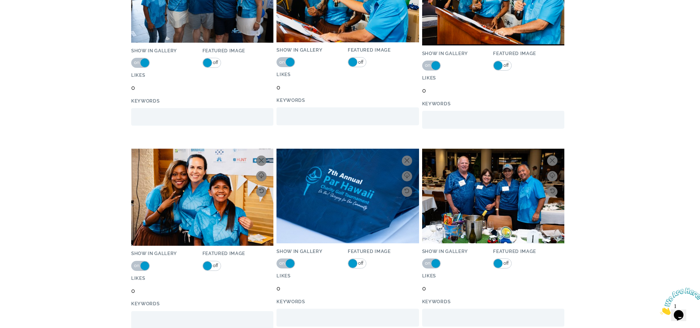
scroll to position [376, 0]
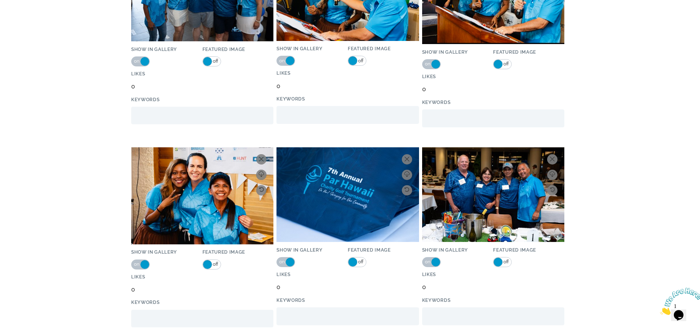
click at [360, 261] on span "off" at bounding box center [361, 262] width 6 height 9
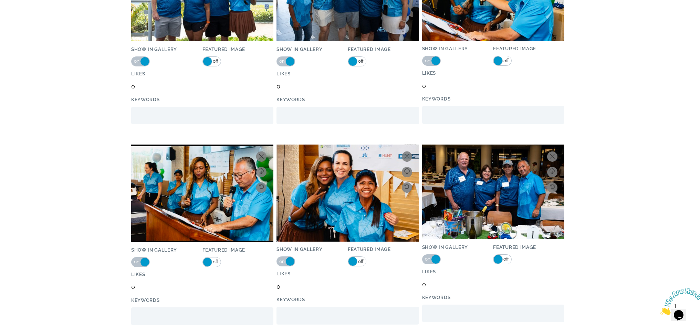
click at [137, 262] on span "on" at bounding box center [137, 262] width 6 height 9
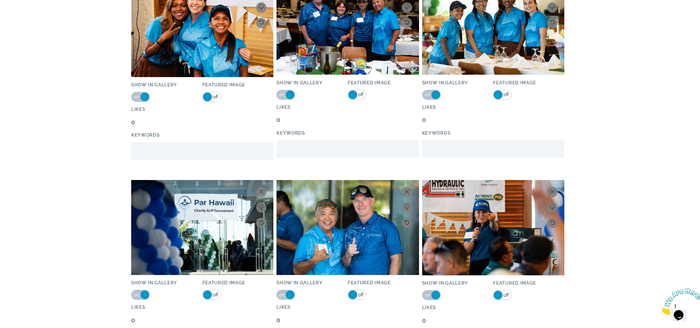
scroll to position [583, 0]
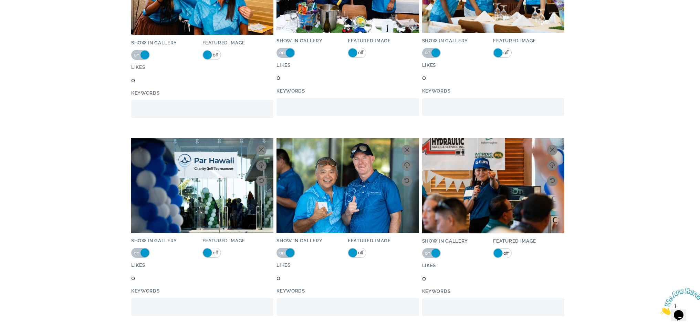
click at [217, 255] on span "off" at bounding box center [215, 253] width 6 height 9
click at [362, 251] on span "off" at bounding box center [361, 253] width 6 height 9
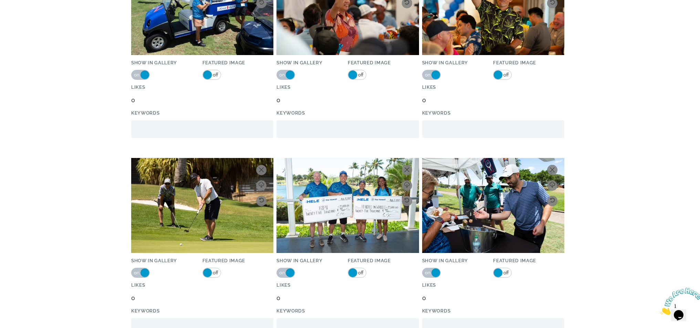
scroll to position [962, 0]
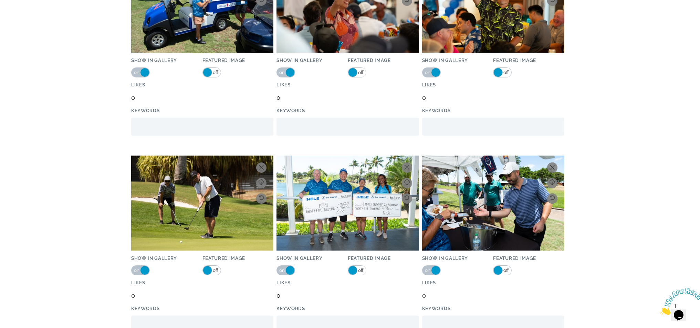
click at [360, 269] on span "off" at bounding box center [361, 270] width 6 height 9
click at [505, 270] on span "off" at bounding box center [506, 270] width 6 height 9
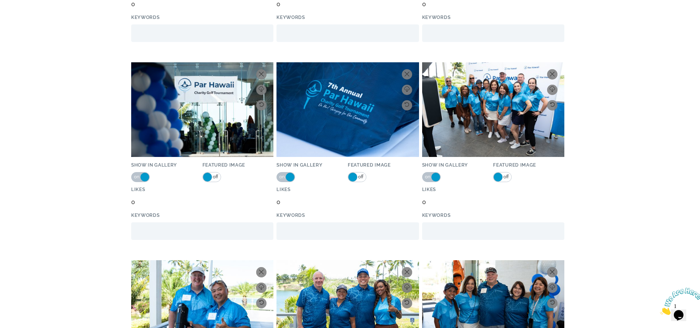
scroll to position [236, 0]
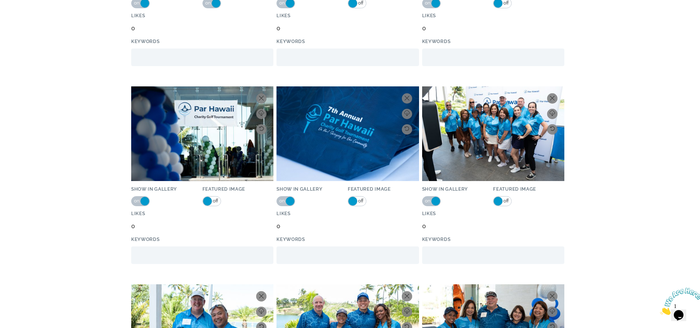
click at [507, 202] on span "off" at bounding box center [506, 201] width 6 height 9
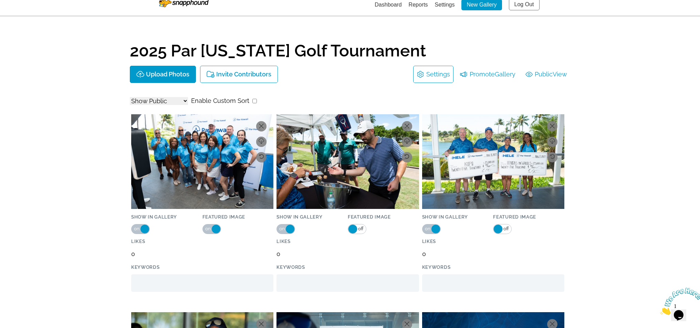
scroll to position [0, 0]
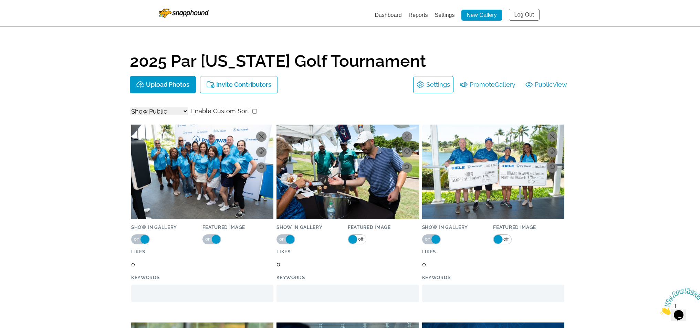
click at [252, 112] on input "checkbox" at bounding box center [254, 111] width 4 height 4
checkbox input "true"
click at [490, 82] on li "Promote Gallery" at bounding box center [488, 84] width 62 height 17
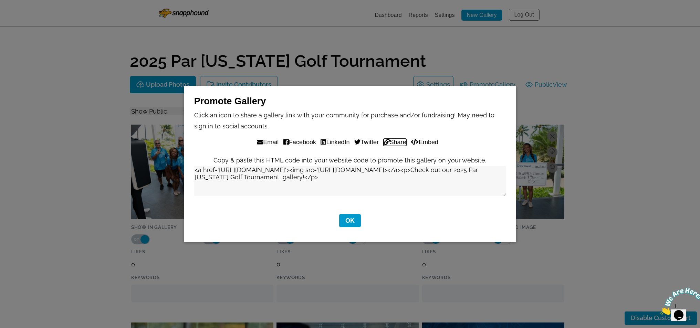
click at [396, 141] on button "Share" at bounding box center [395, 142] width 23 height 7
click at [351, 218] on button "OK" at bounding box center [350, 220] width 22 height 13
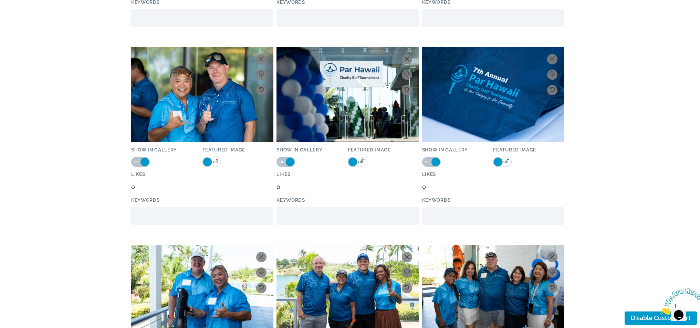
scroll to position [448, 0]
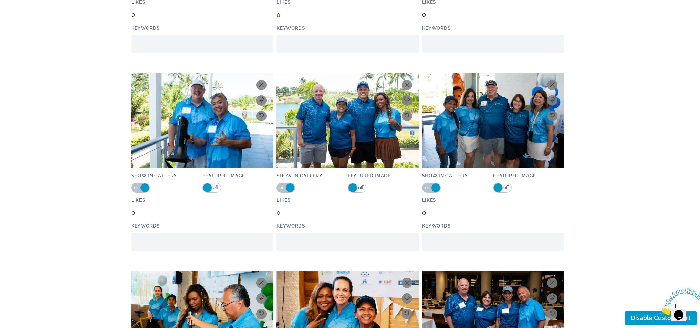
click at [216, 186] on span "off" at bounding box center [215, 187] width 6 height 9
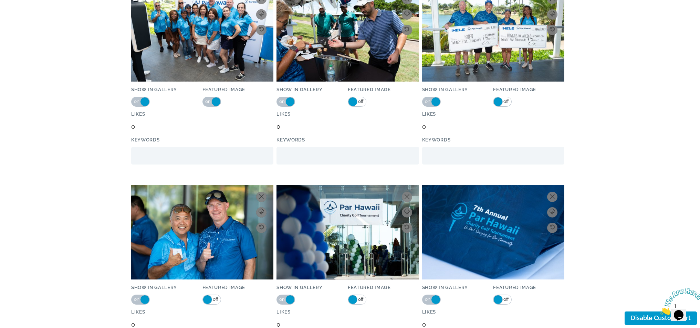
scroll to position [0, 0]
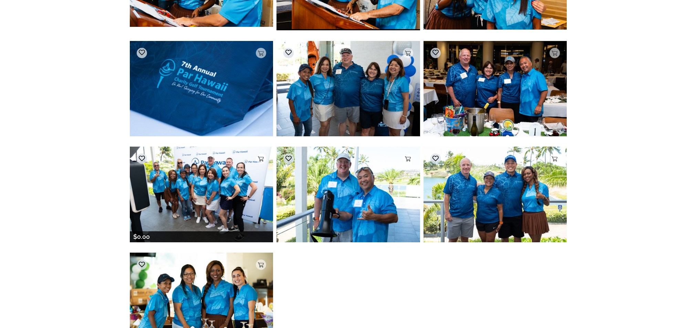
scroll to position [207, 0]
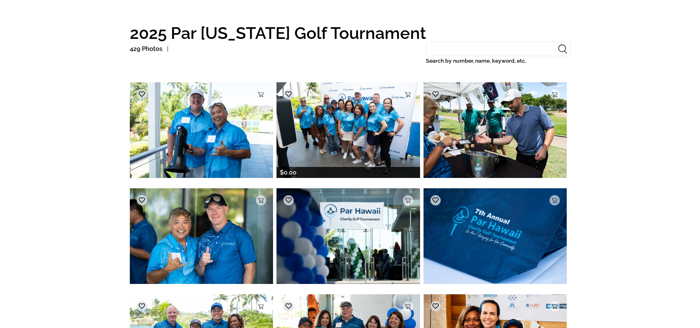
scroll to position [34, 0]
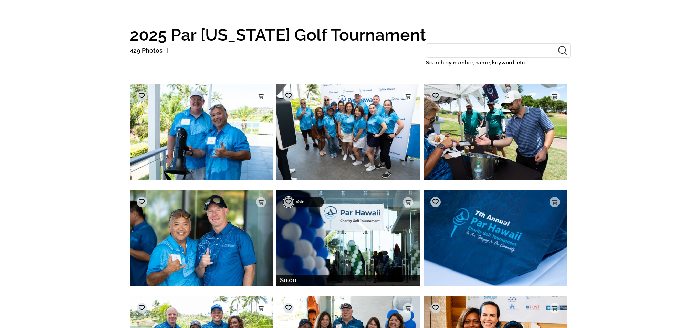
click at [289, 200] on icon at bounding box center [289, 202] width 6 height 6
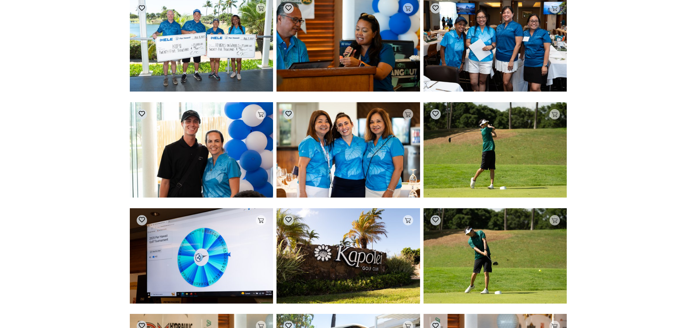
scroll to position [785, 0]
